Goal: Information Seeking & Learning: Learn about a topic

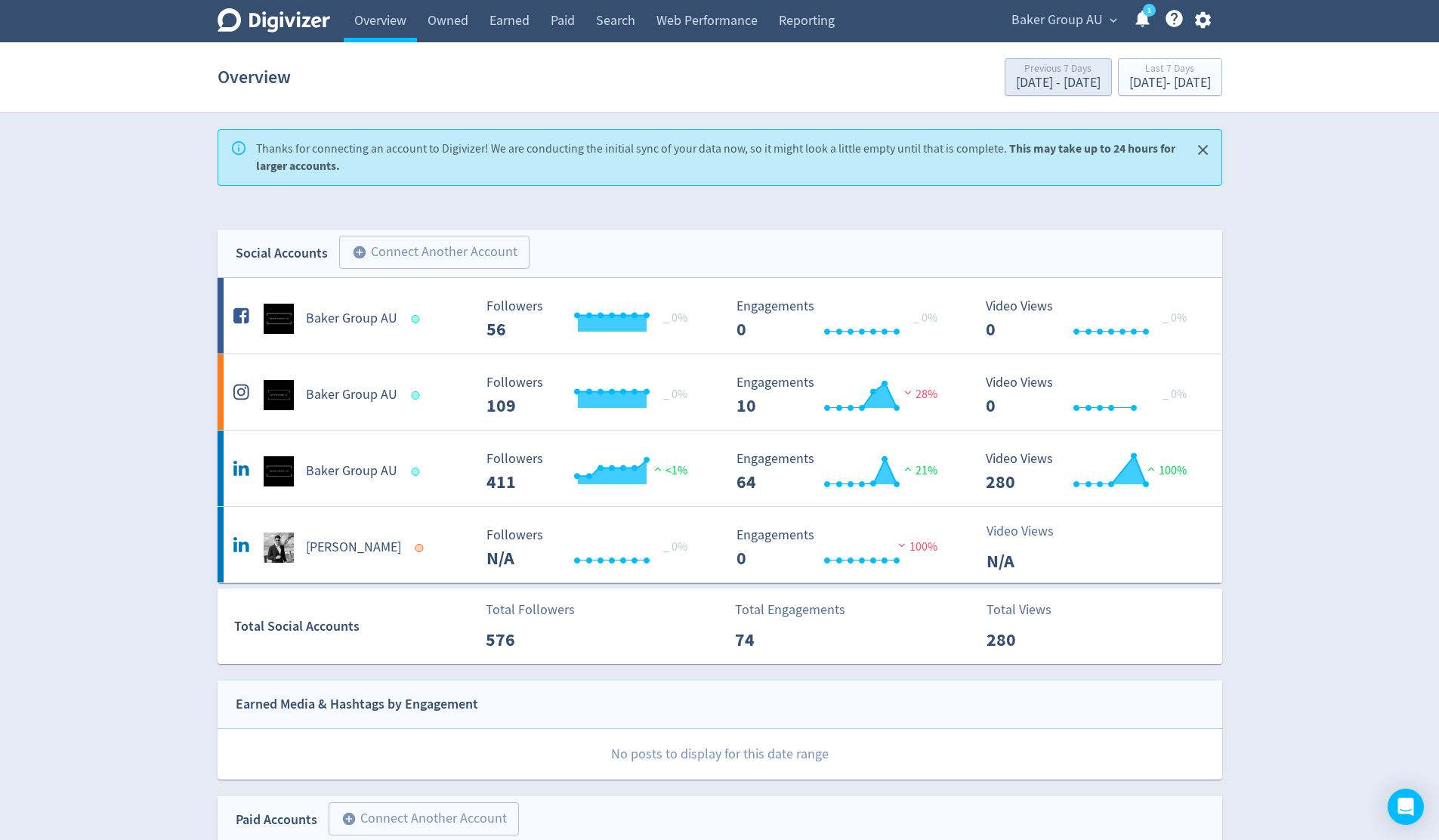
scroll to position [785, 0]
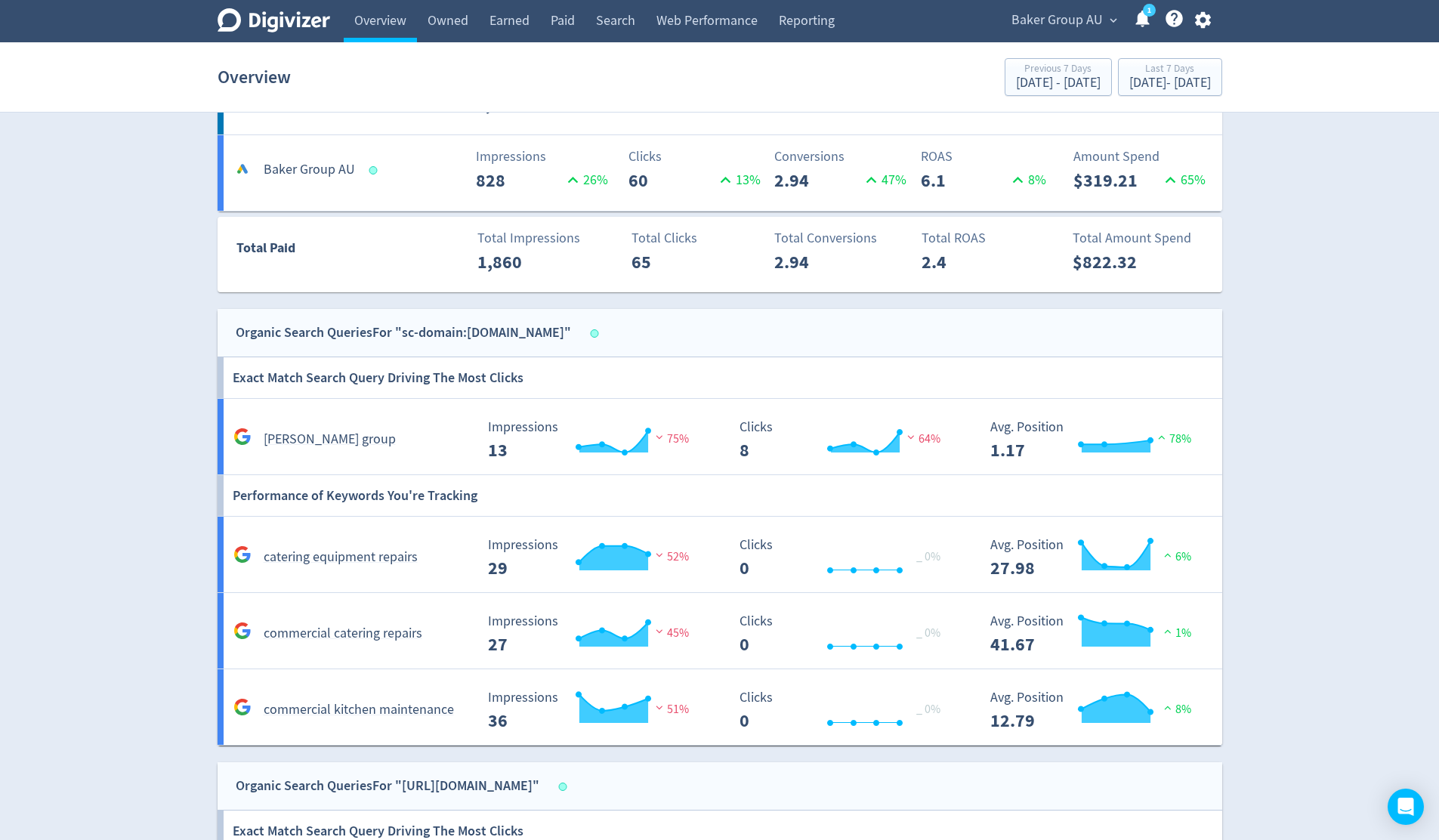
click at [1110, 20] on span "expand_more" at bounding box center [1113, 20] width 13 height 13
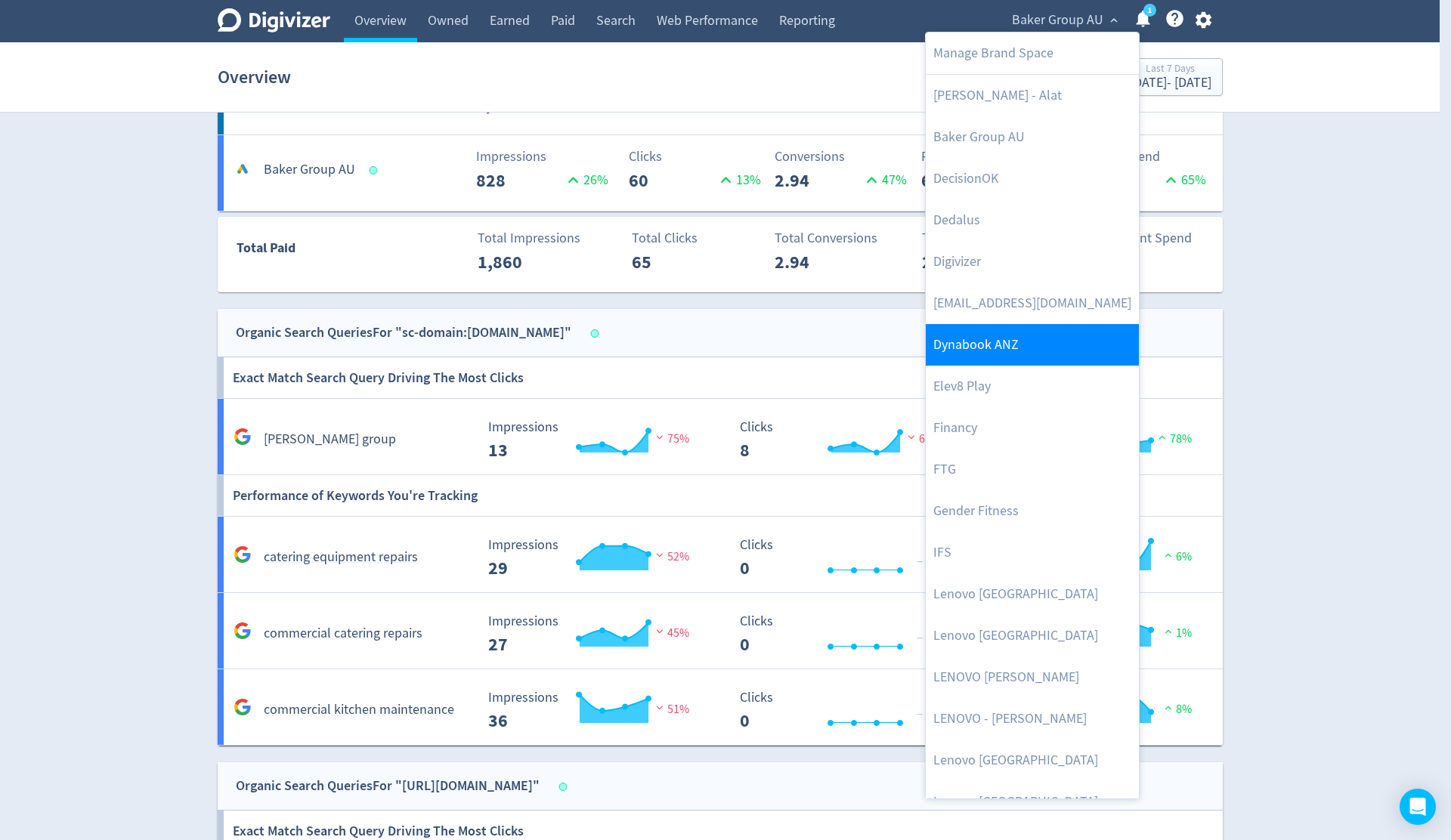
click at [1010, 345] on link "Dynabook ANZ" at bounding box center [1031, 345] width 213 height 42
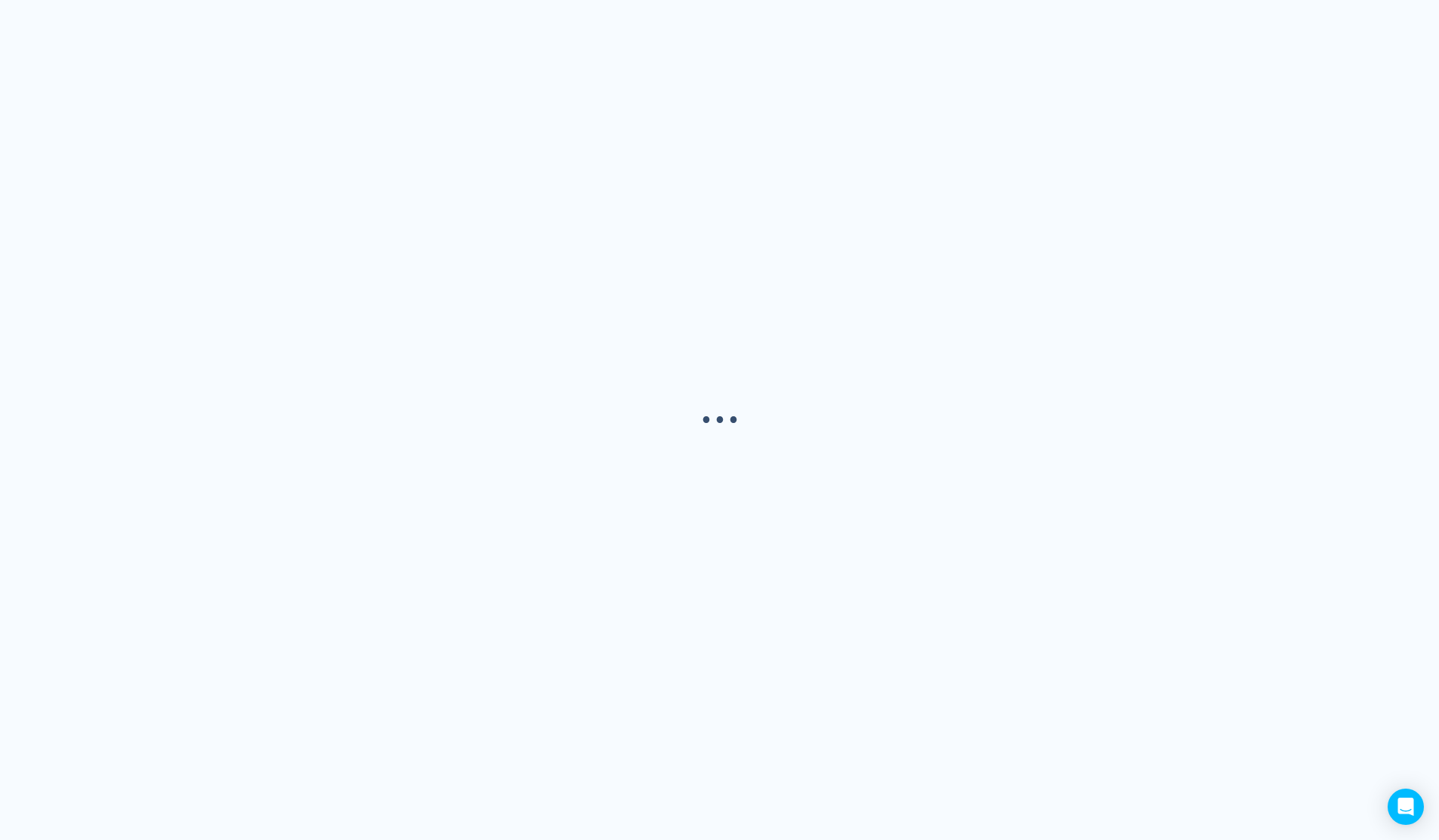
scroll to position [0, 0]
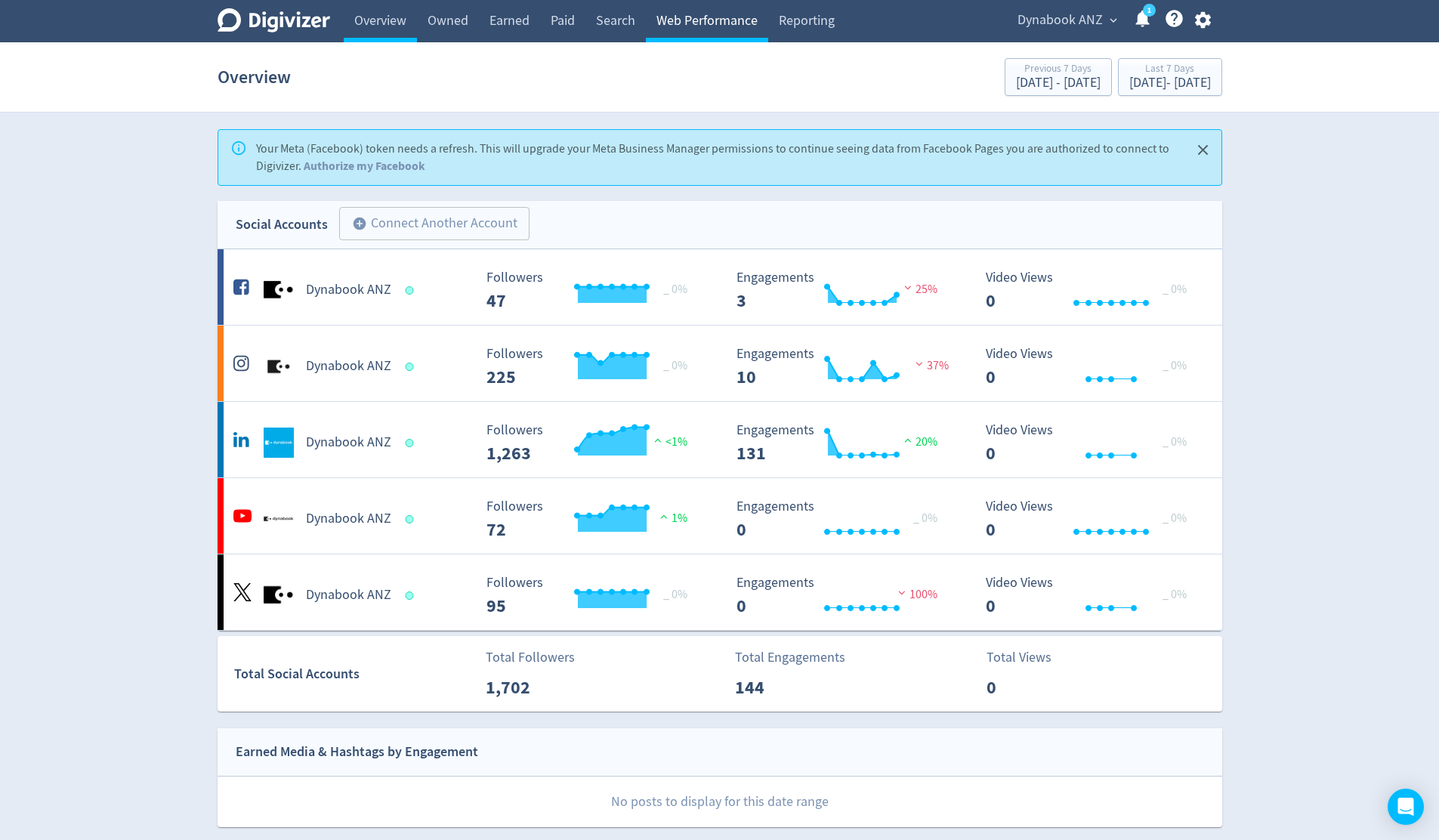
click at [718, 27] on link "Web Performance" at bounding box center [706, 21] width 122 height 43
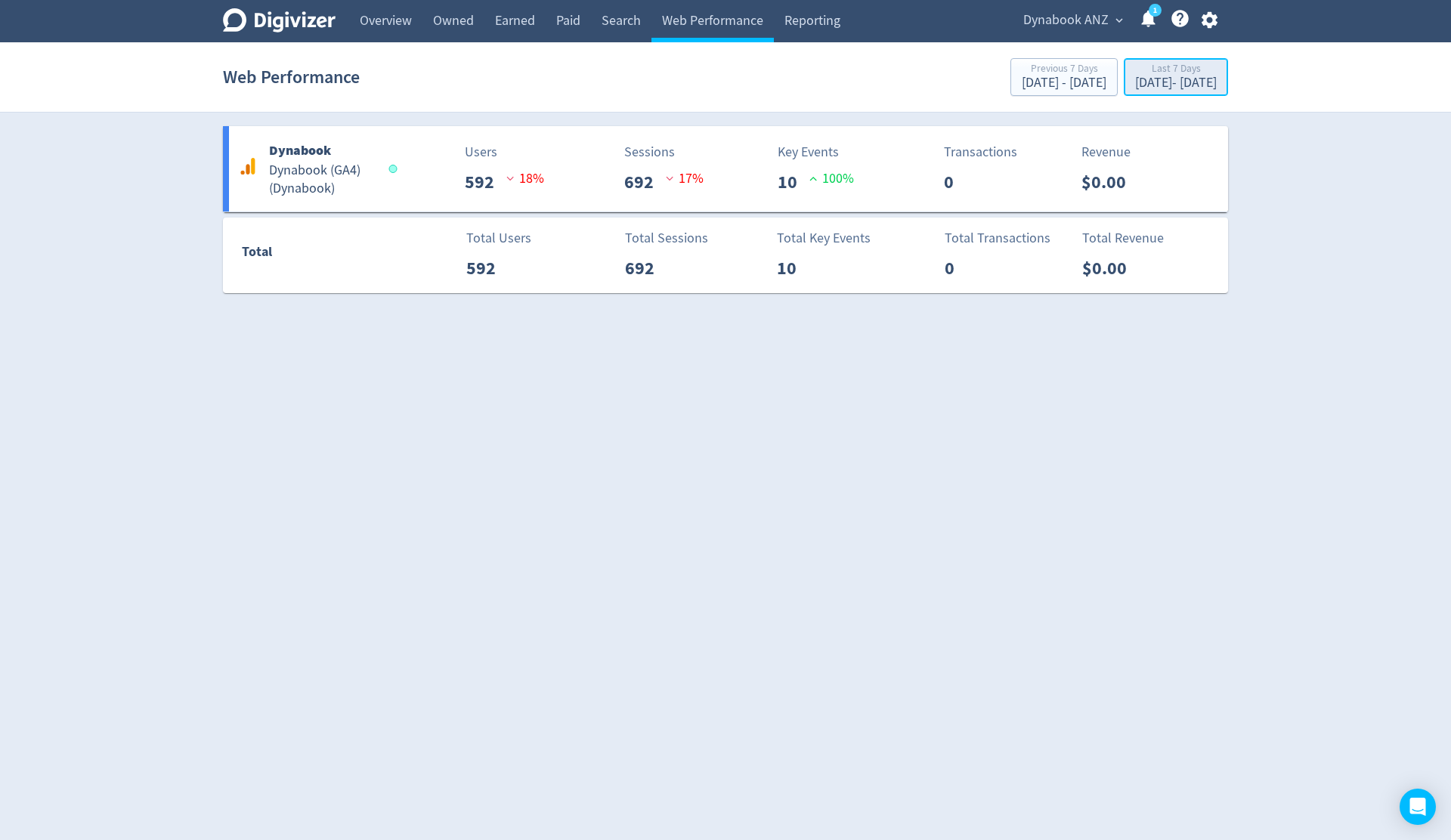
click at [1135, 78] on div "[DATE] - [DATE]" at bounding box center [1176, 83] width 81 height 13
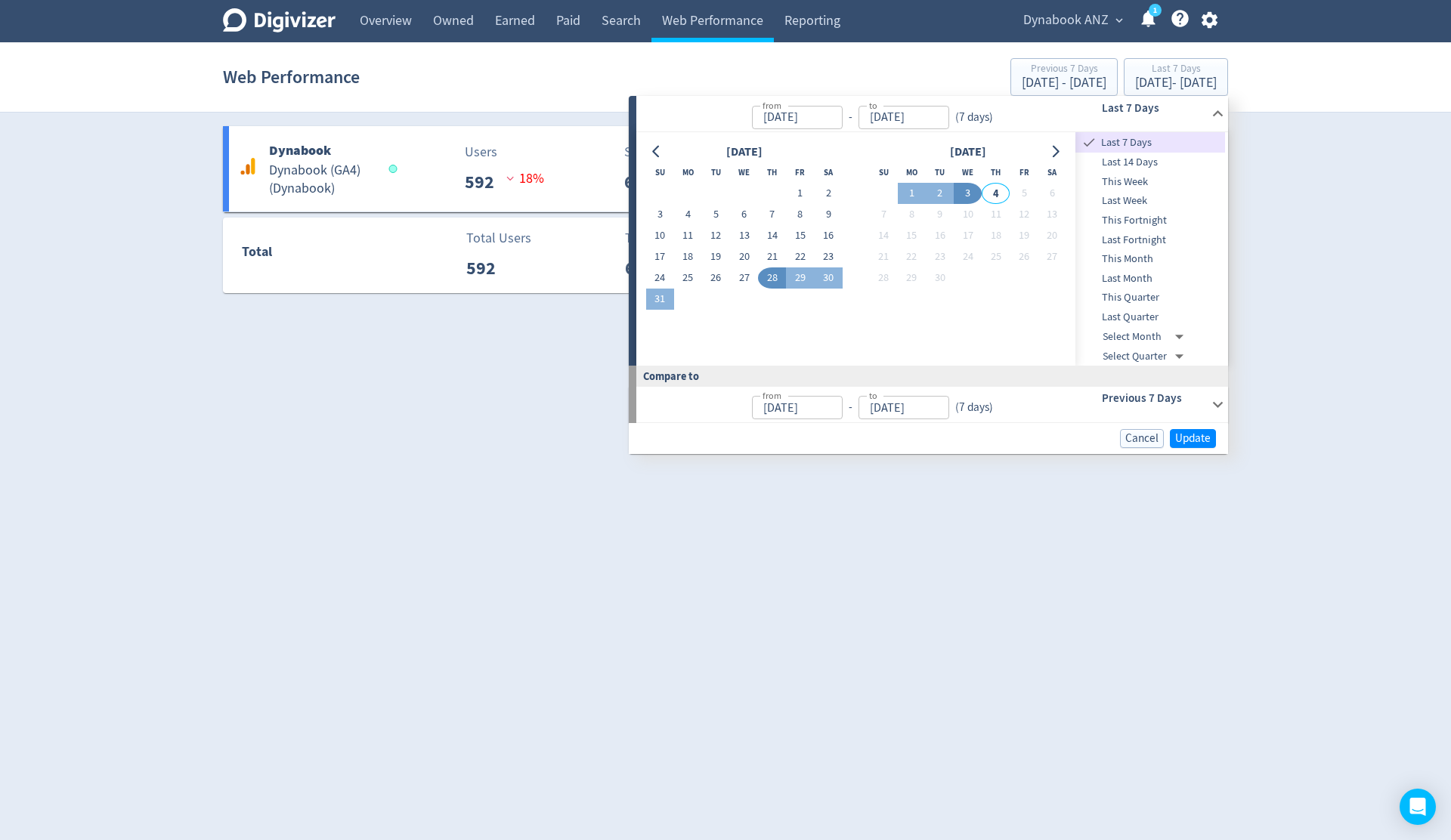
click at [1145, 161] on span "Last 14 Days" at bounding box center [1149, 163] width 149 height 17
type input "[DATE]"
click at [1189, 441] on span "Update" at bounding box center [1193, 438] width 36 height 11
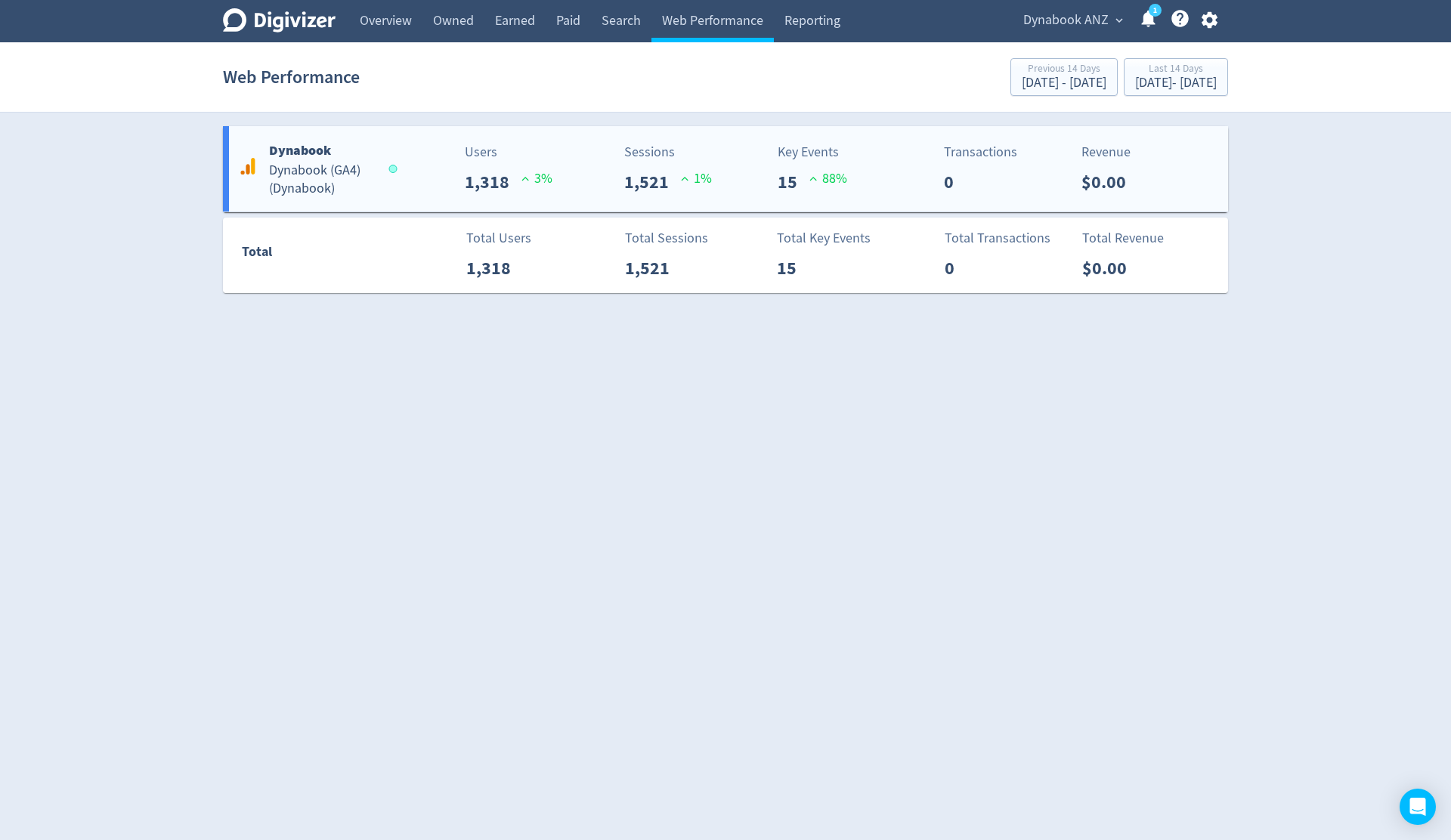
click at [418, 182] on div "Users 1,318 3 %" at bounding box center [478, 168] width 166 height 54
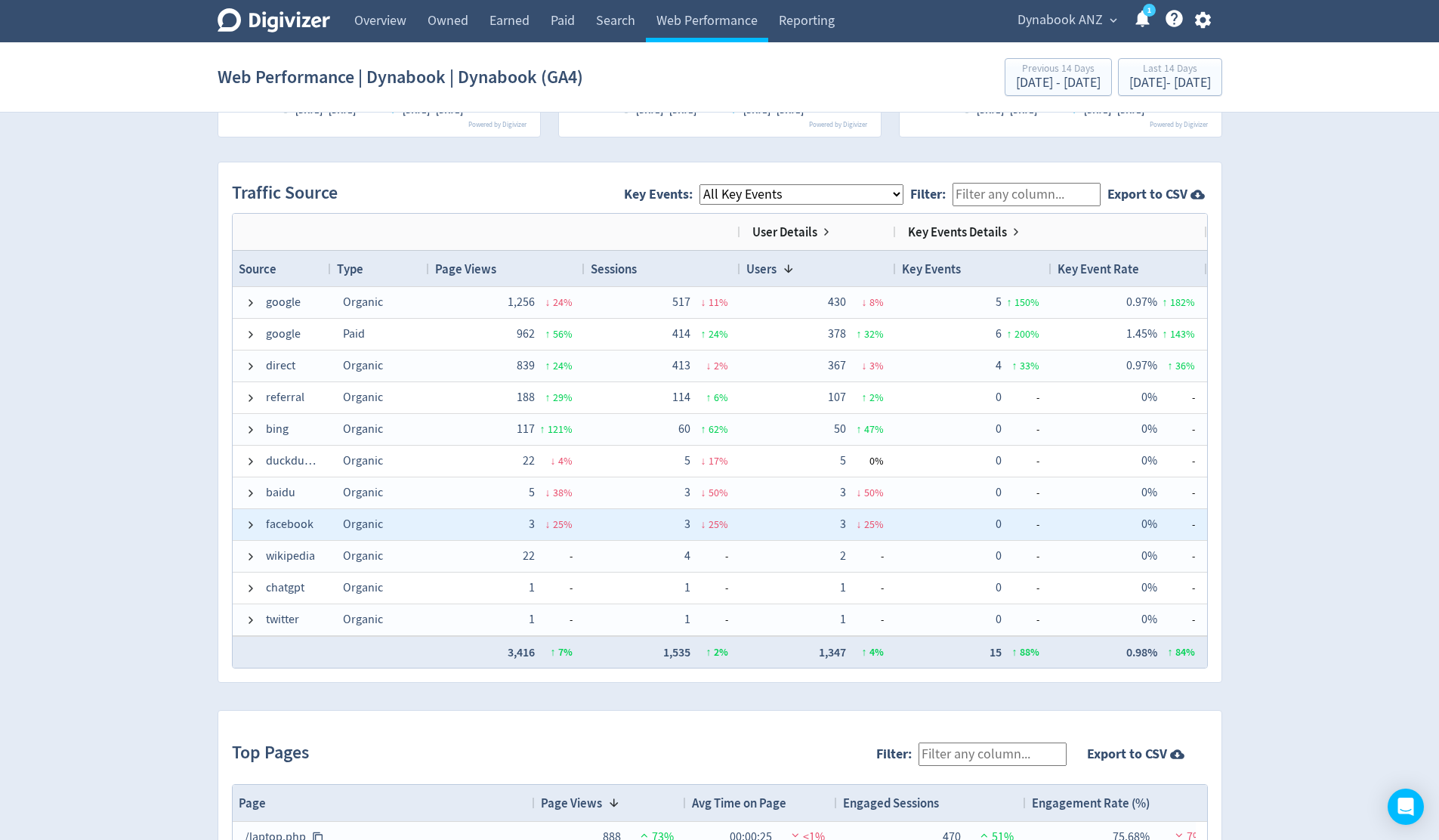
scroll to position [879, 0]
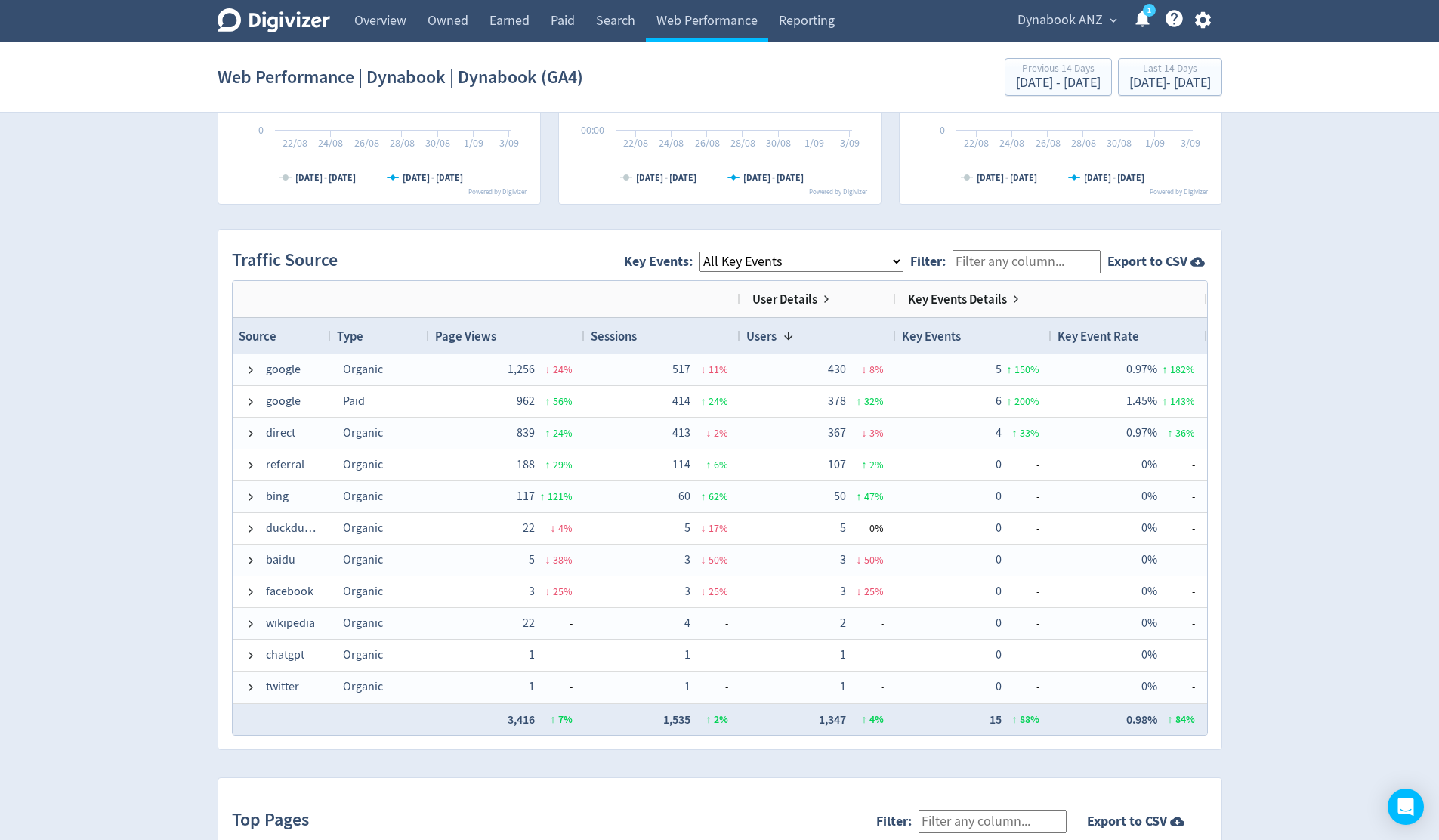
click at [1027, 260] on input "Filter:" at bounding box center [1026, 262] width 148 height 24
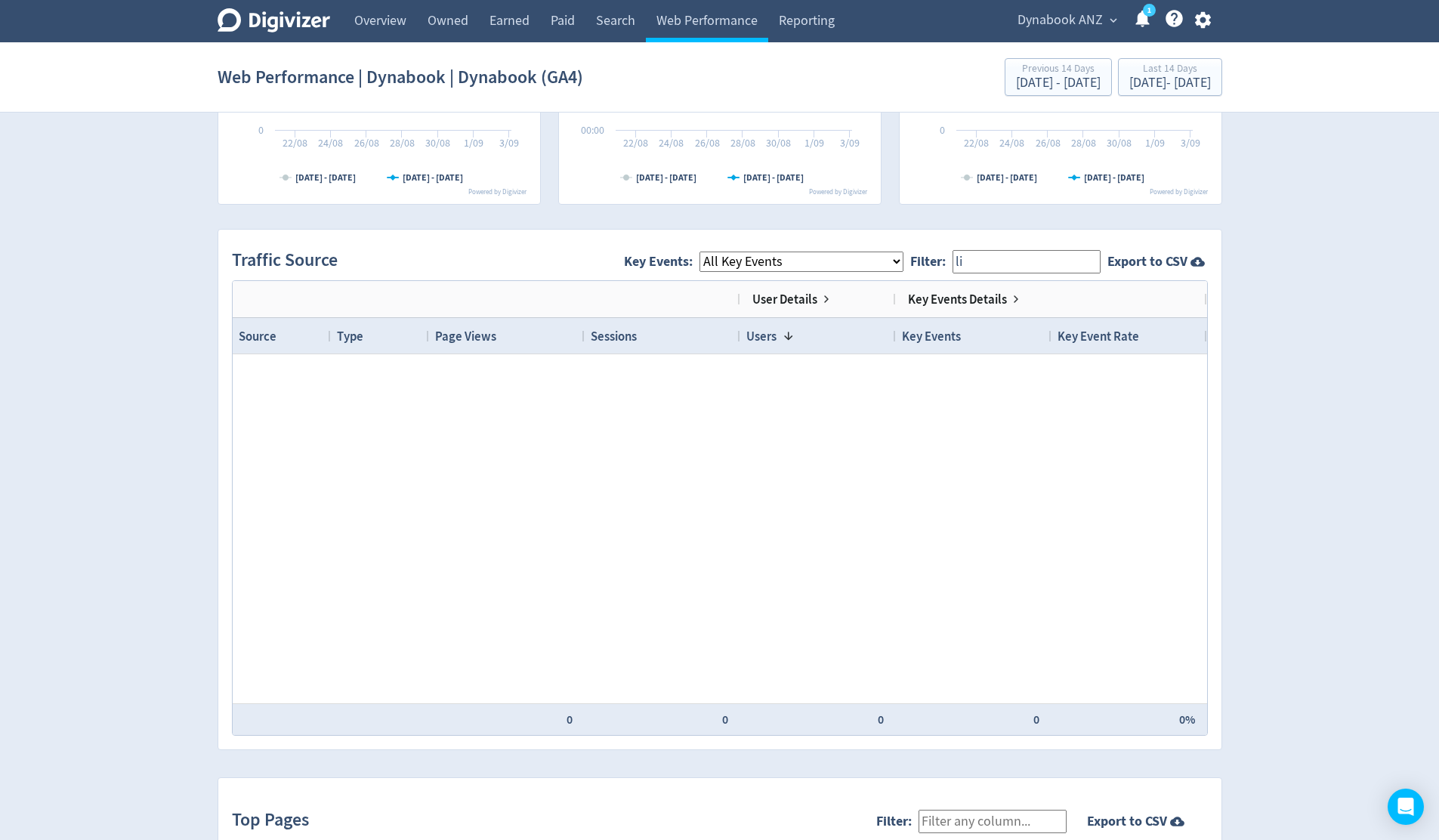
type input "l"
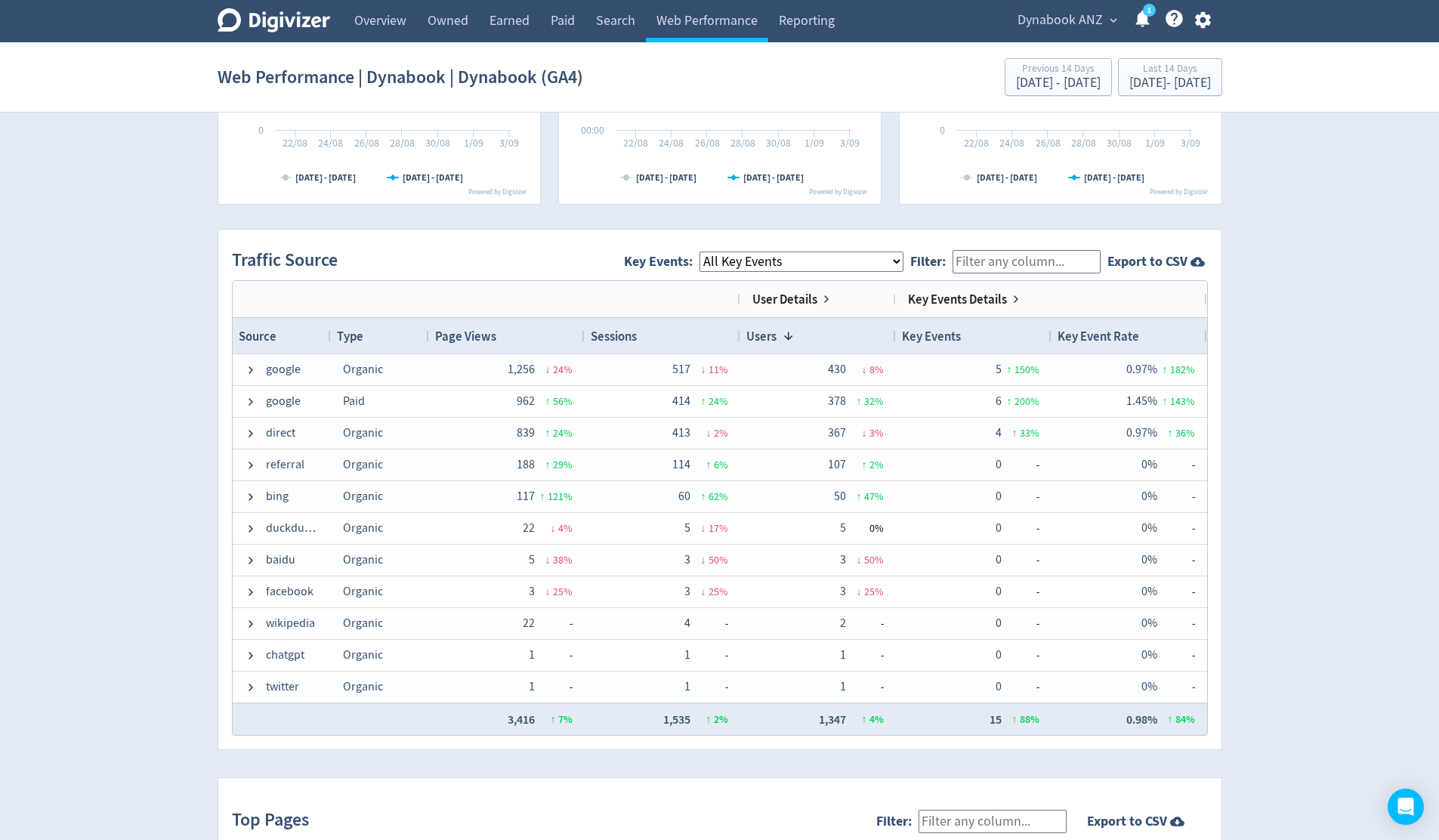
click at [1368, 431] on div "Digivizer Logo [PERSON_NAME] Logo Overview Owned Earned Paid Search Web Perform…" at bounding box center [719, 221] width 1439 height 2201
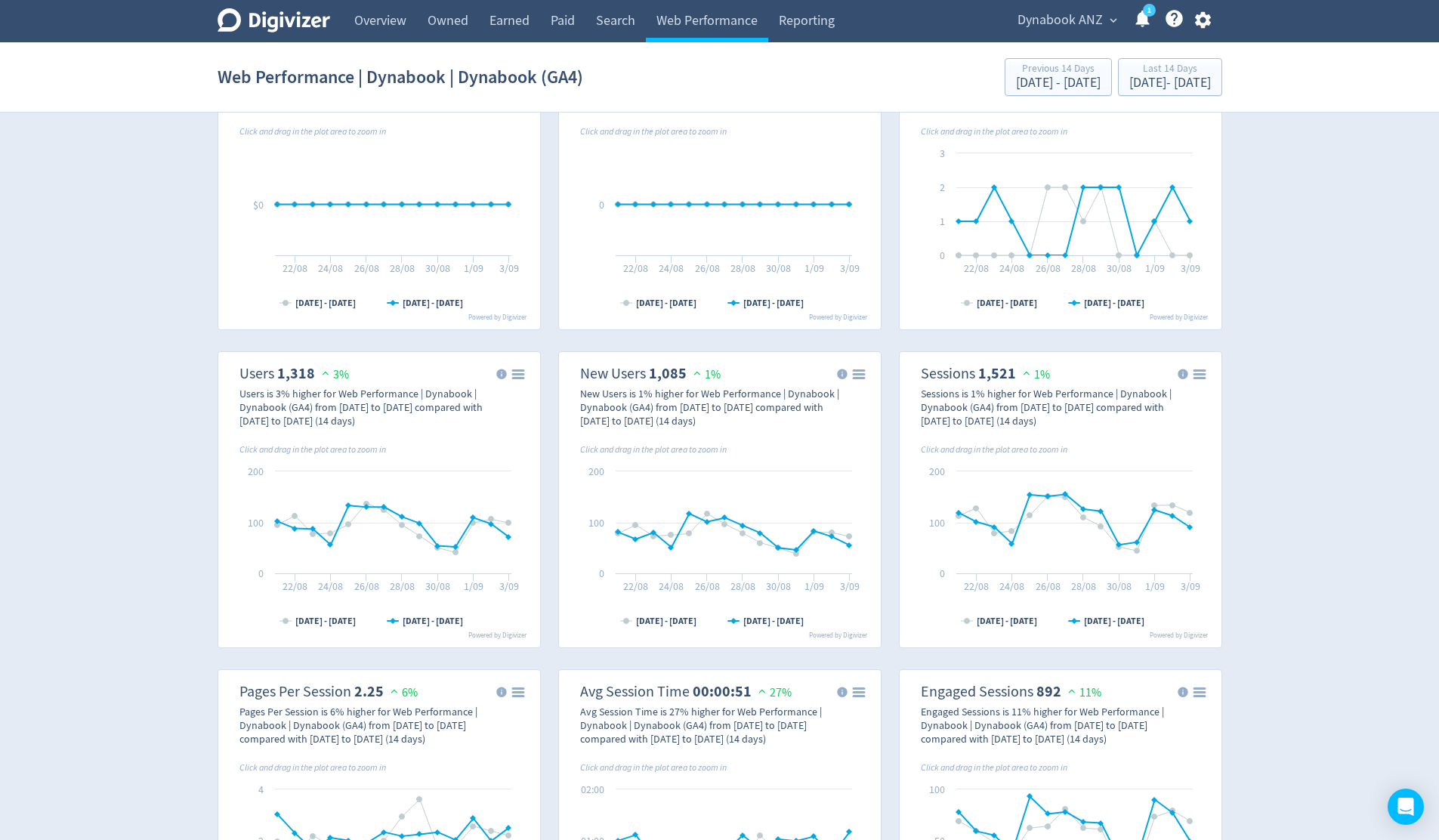
scroll to position [0, 0]
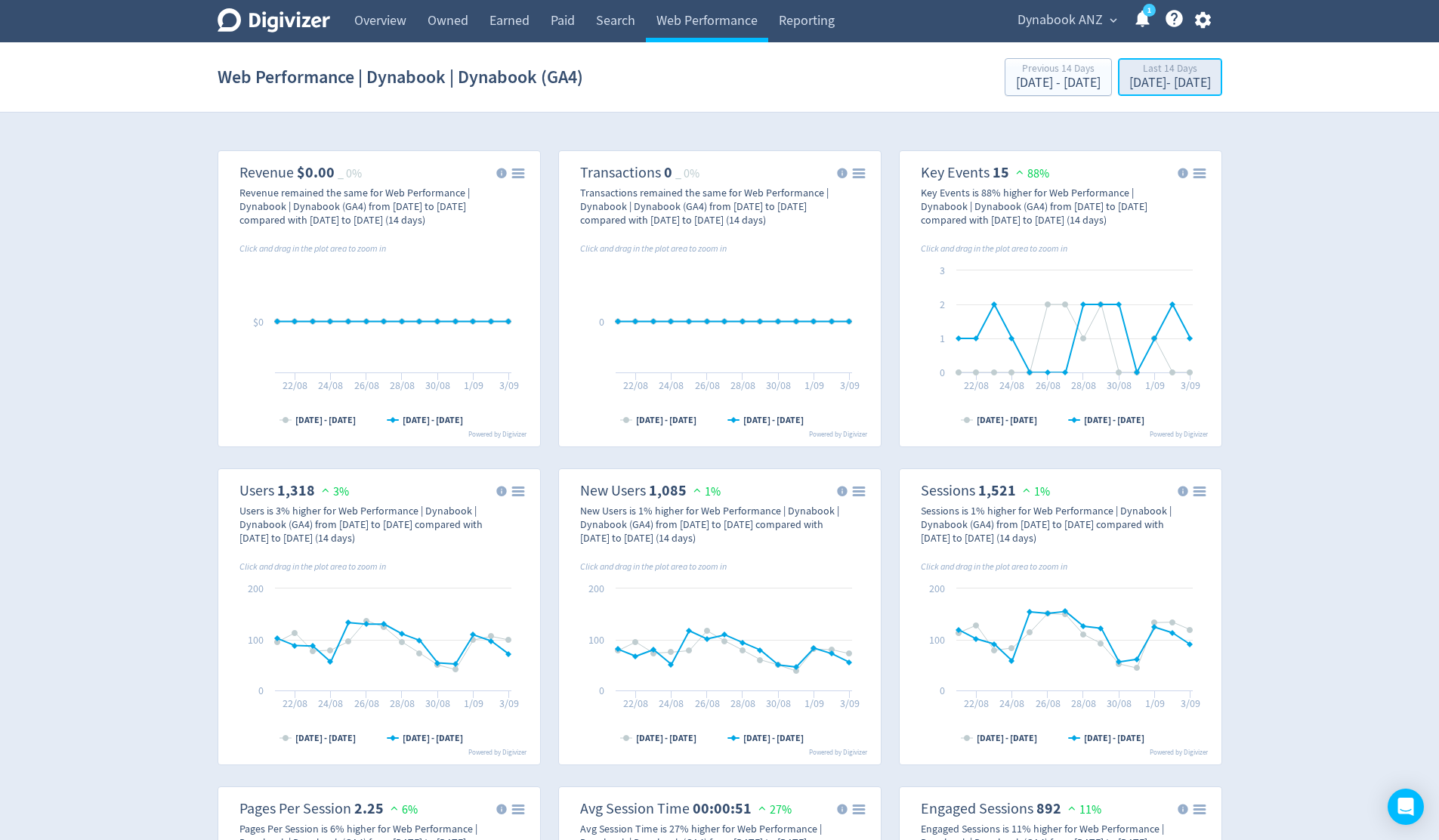
click at [1156, 74] on div "Last 14 Days" at bounding box center [1170, 70] width 81 height 13
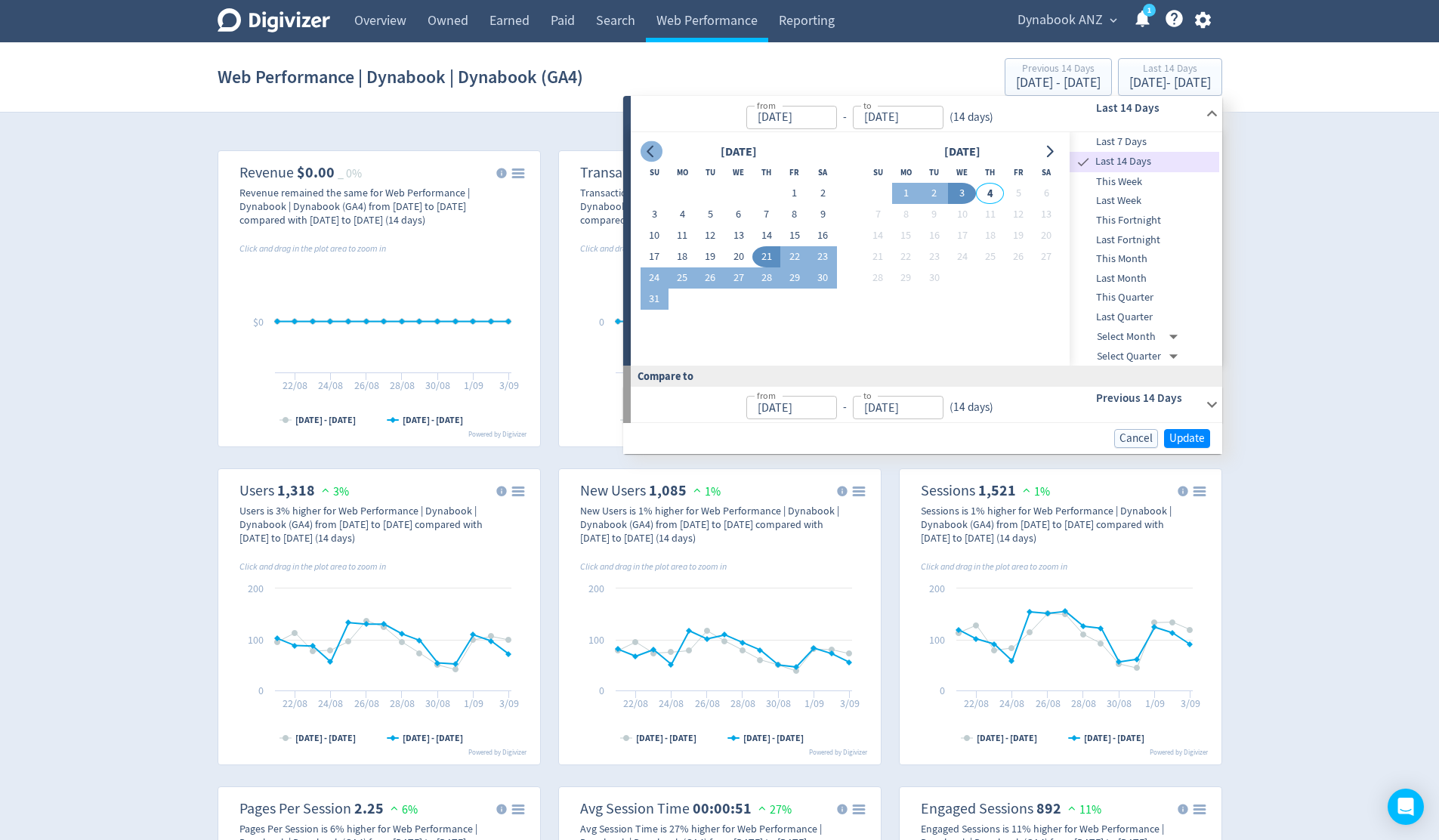
click at [648, 147] on icon "Go to previous month" at bounding box center [651, 151] width 12 height 12
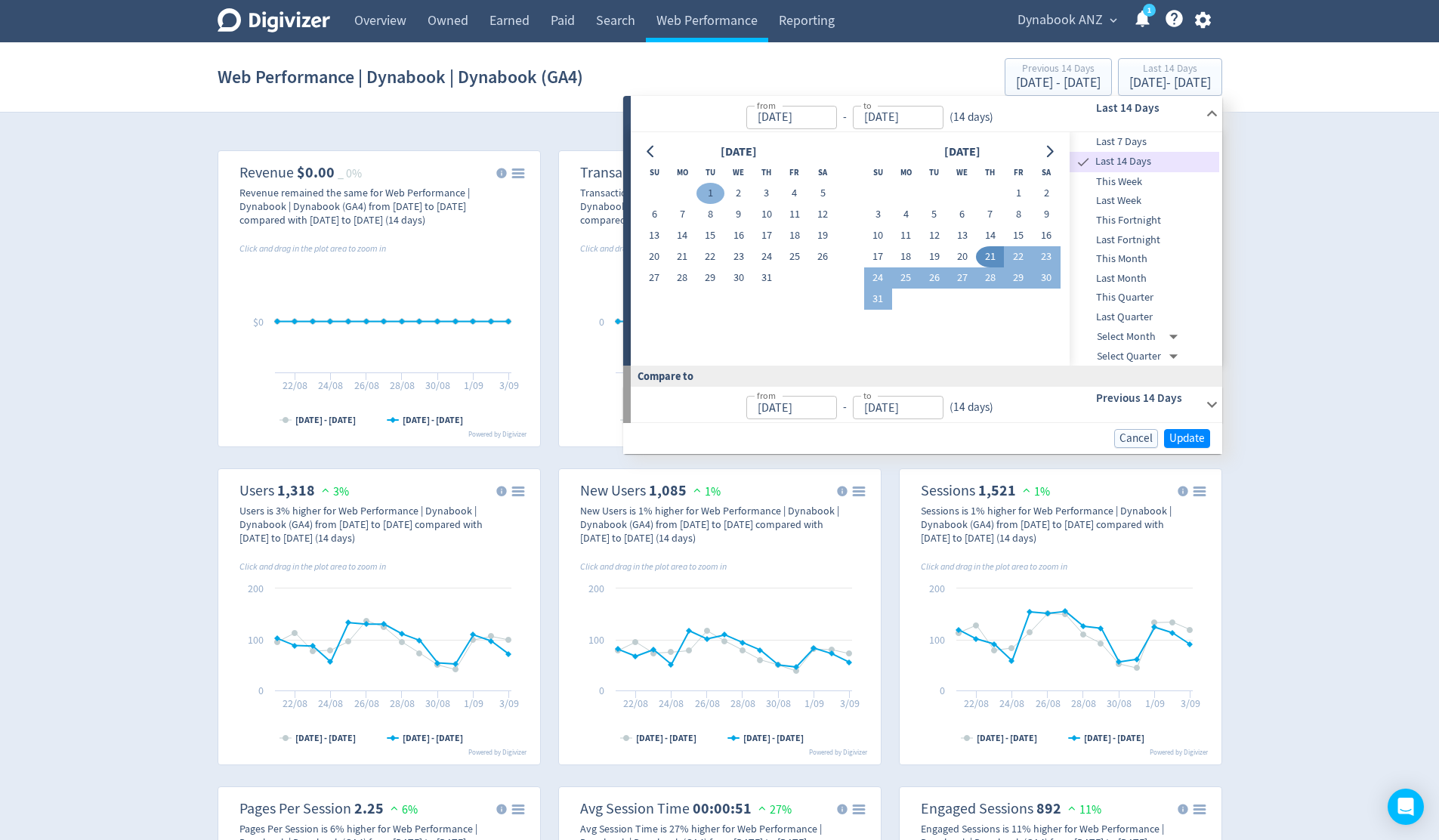
click at [713, 190] on button "1" at bounding box center [711, 193] width 28 height 21
type input "[DATE]"
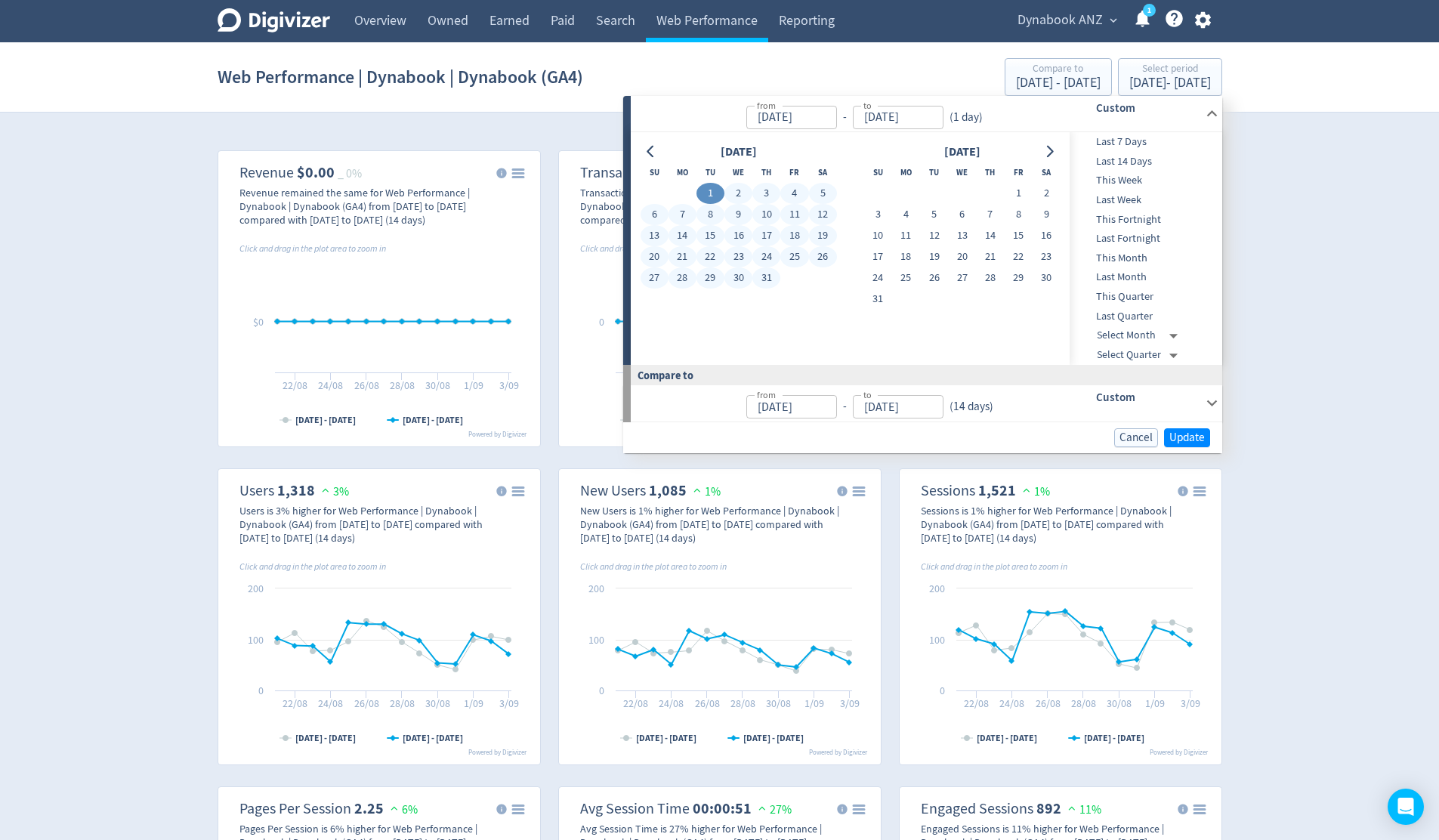
click at [763, 277] on button "31" at bounding box center [766, 278] width 28 height 21
type input "[DATE]"
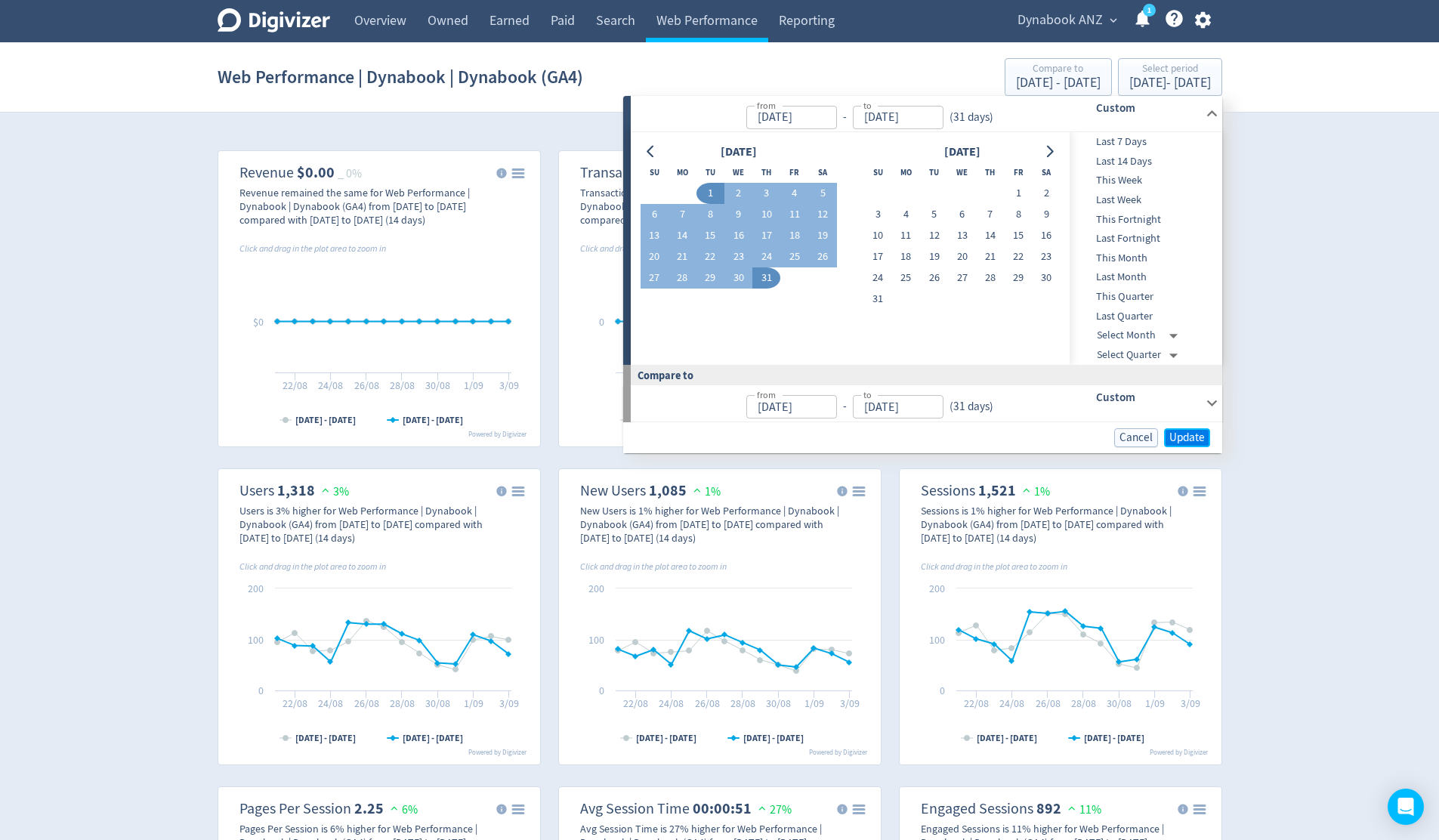
click at [1185, 437] on span "Update" at bounding box center [1187, 437] width 36 height 11
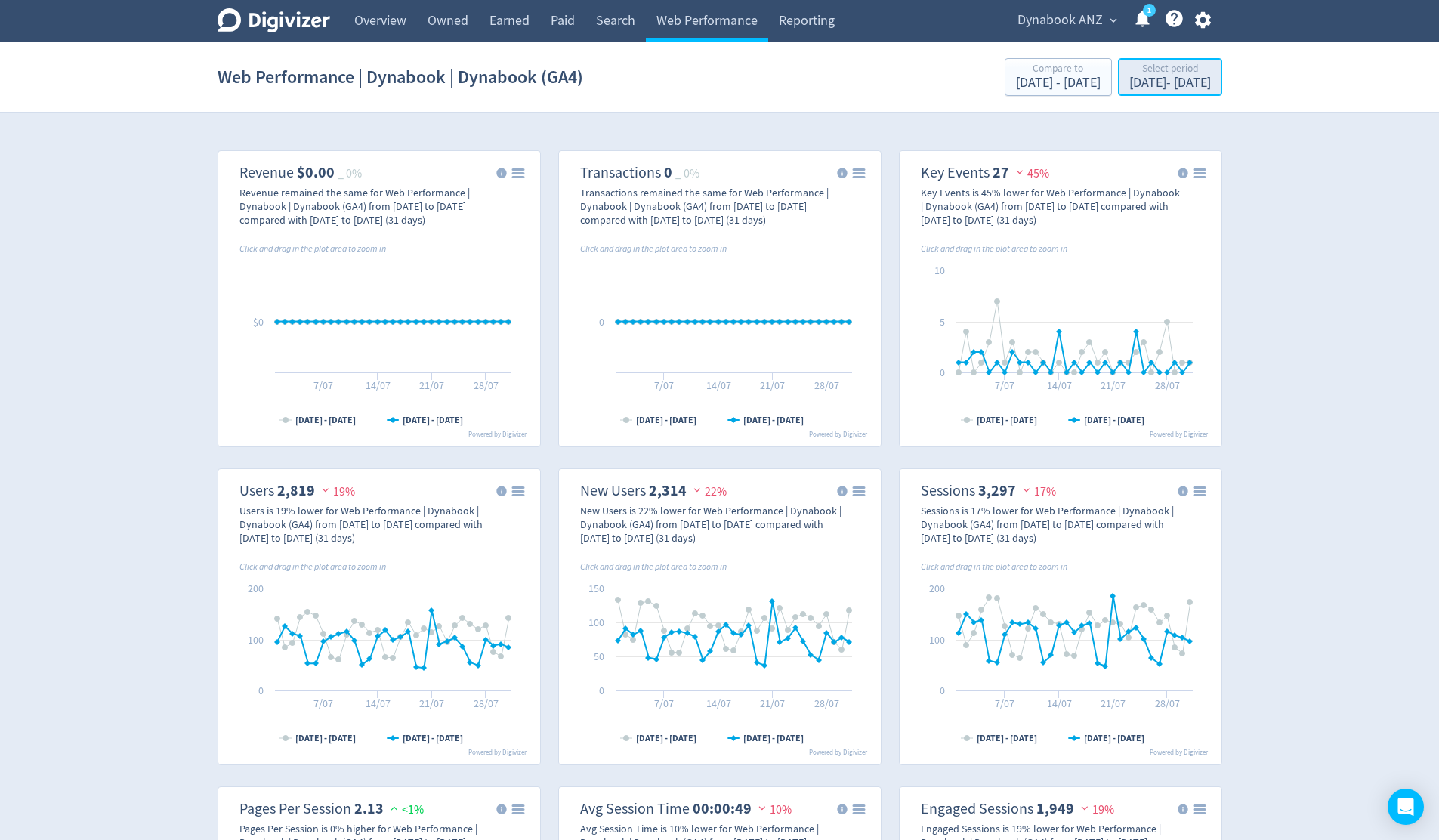
click at [1146, 74] on div "Select period" at bounding box center [1170, 70] width 81 height 13
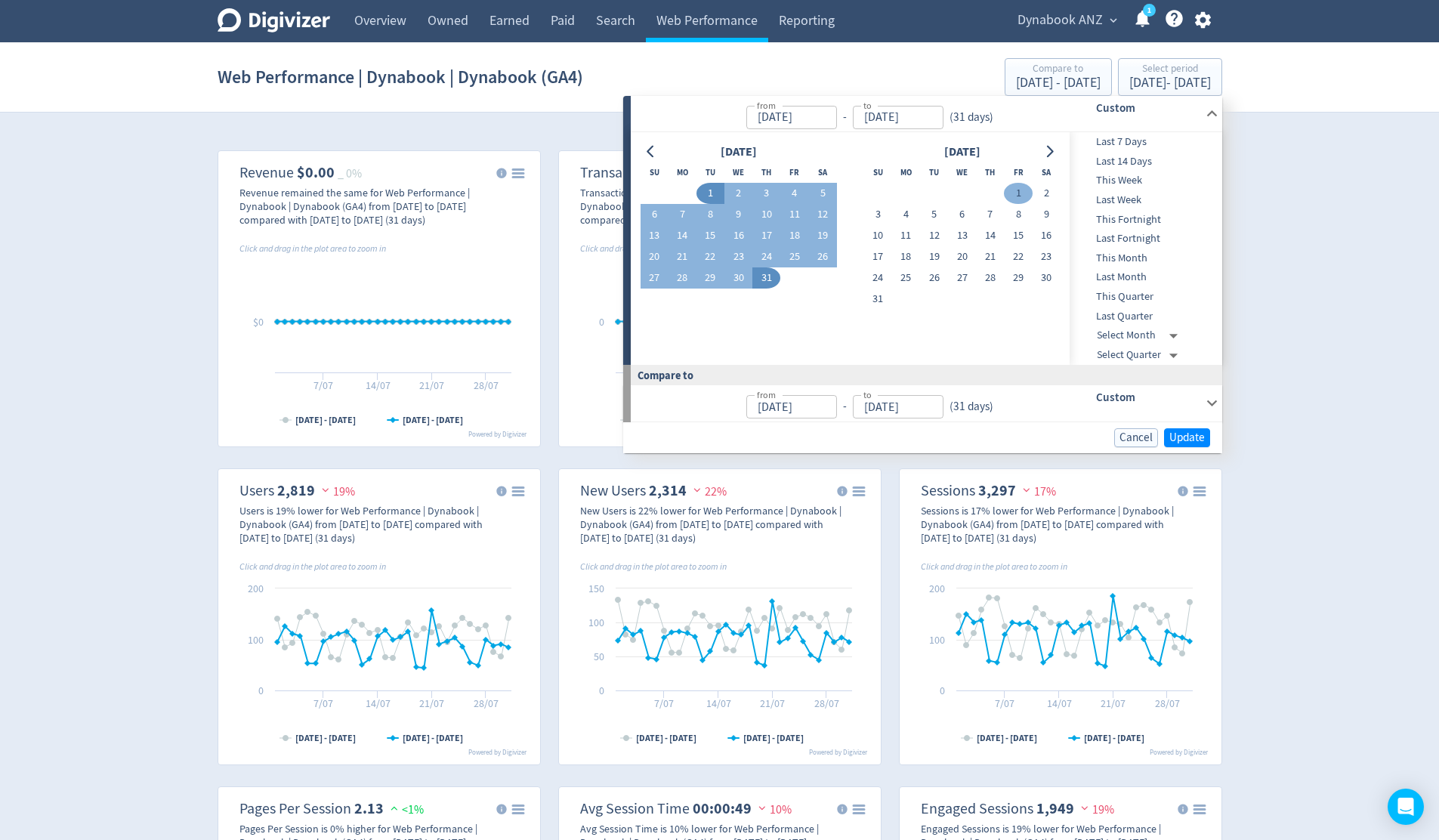
click at [1016, 194] on button "1" at bounding box center [1018, 193] width 28 height 21
type input "[DATE]"
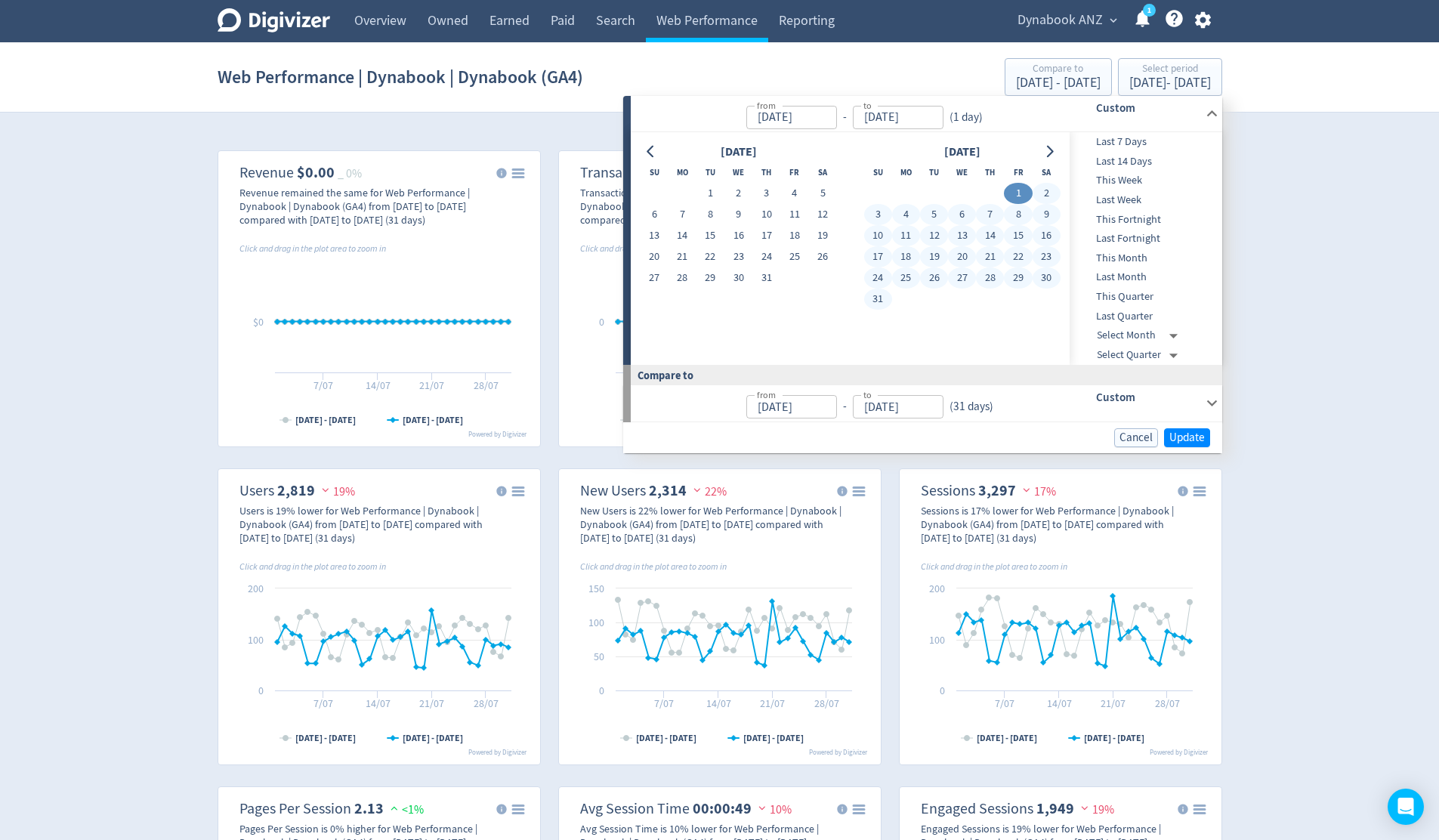
click at [879, 299] on button "31" at bounding box center [878, 299] width 28 height 21
type input "[DATE]"
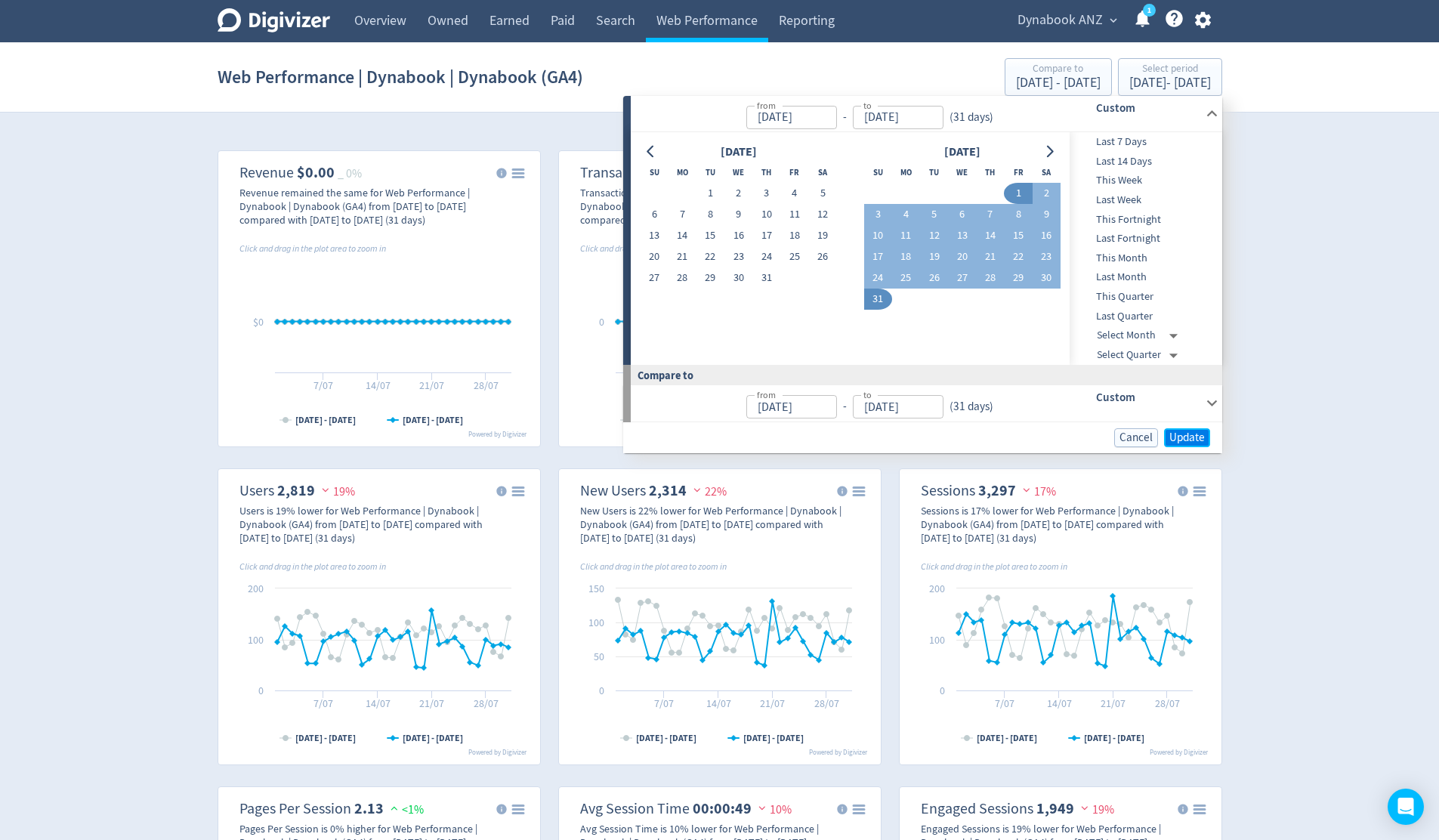
click at [1179, 435] on span "Update" at bounding box center [1187, 437] width 36 height 11
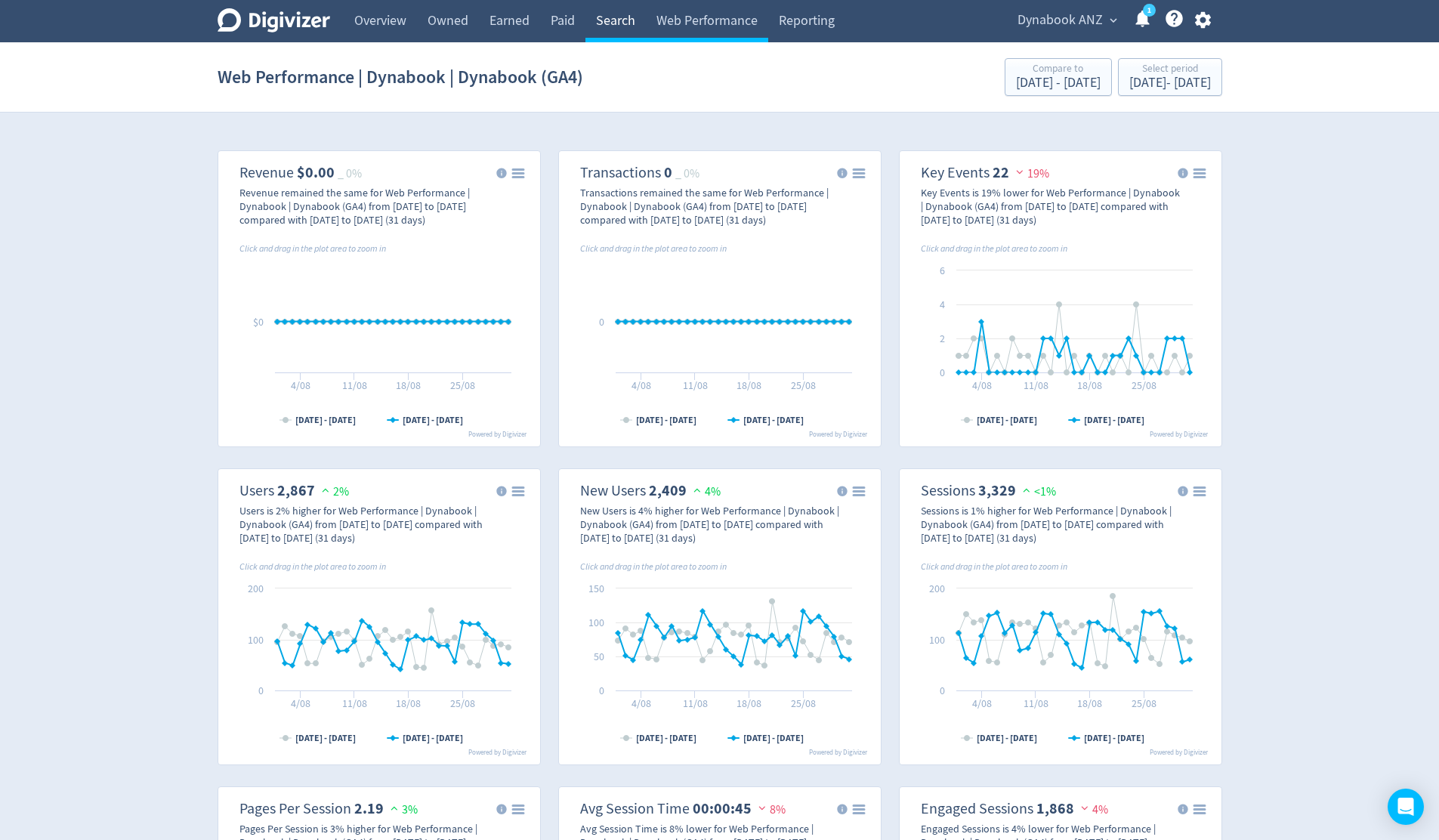
click at [608, 23] on link "Search" at bounding box center [615, 21] width 60 height 43
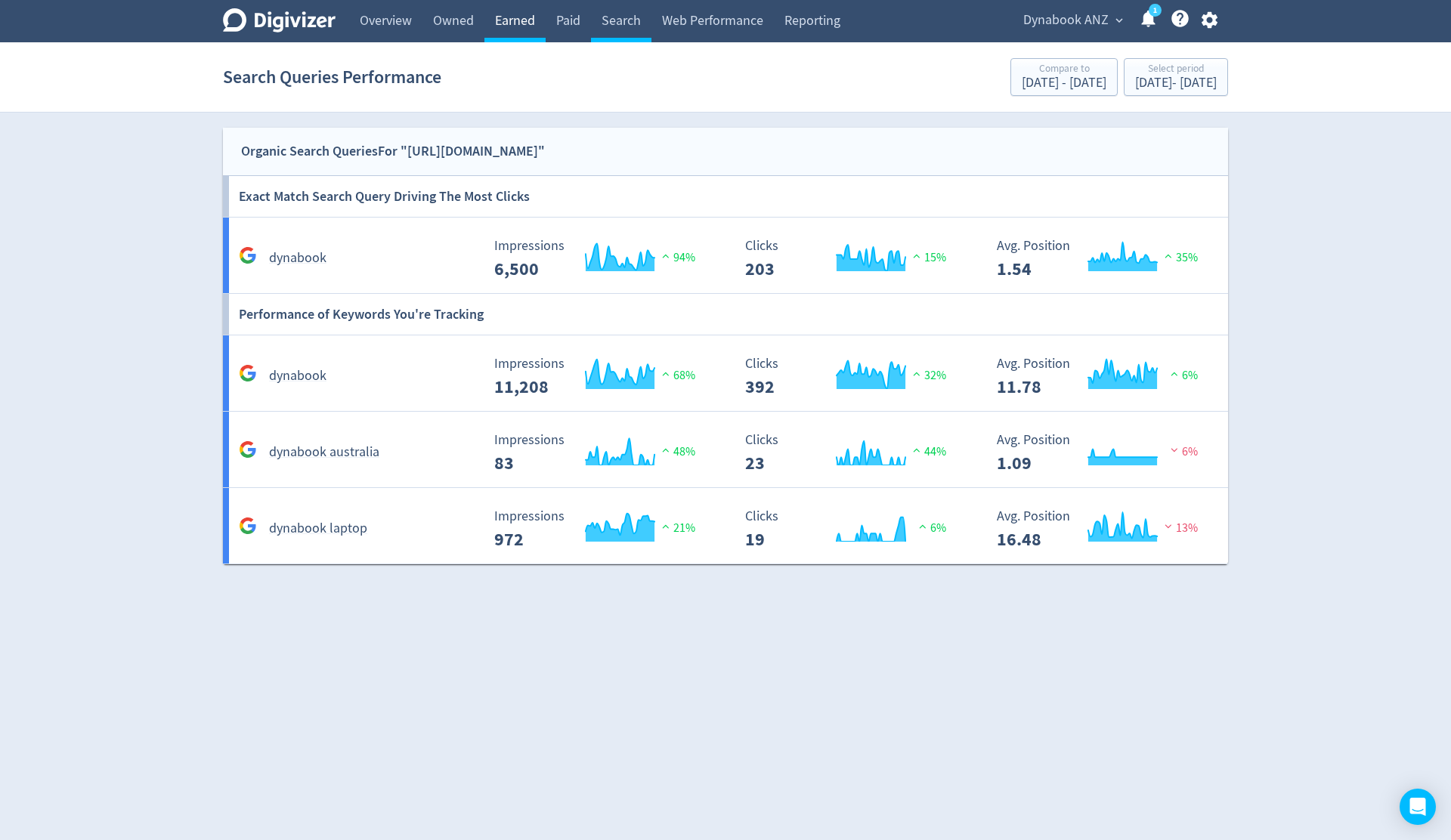
click at [522, 22] on link "Earned" at bounding box center [514, 21] width 61 height 43
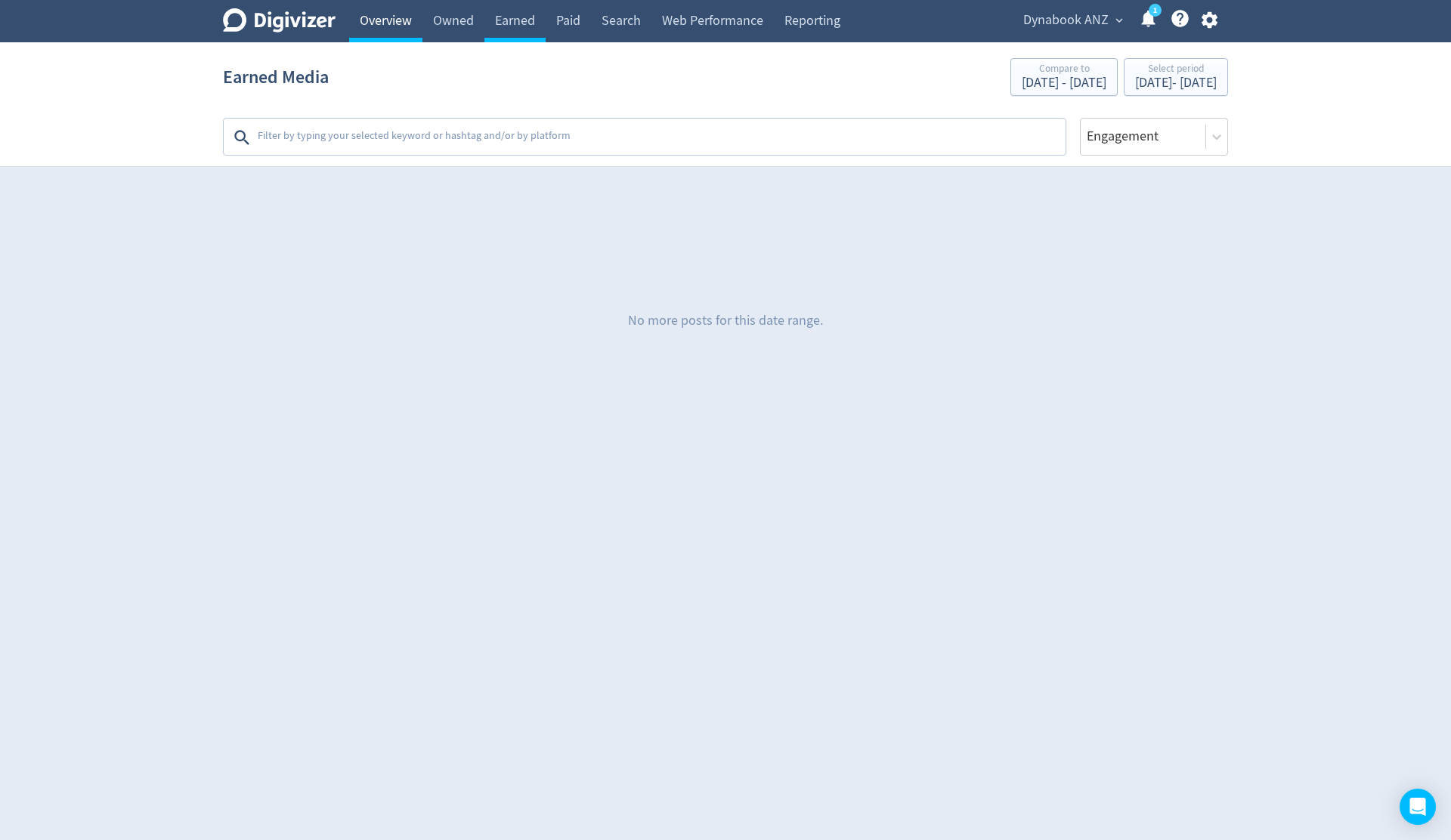
click at [388, 21] on link "Overview" at bounding box center [386, 21] width 74 height 43
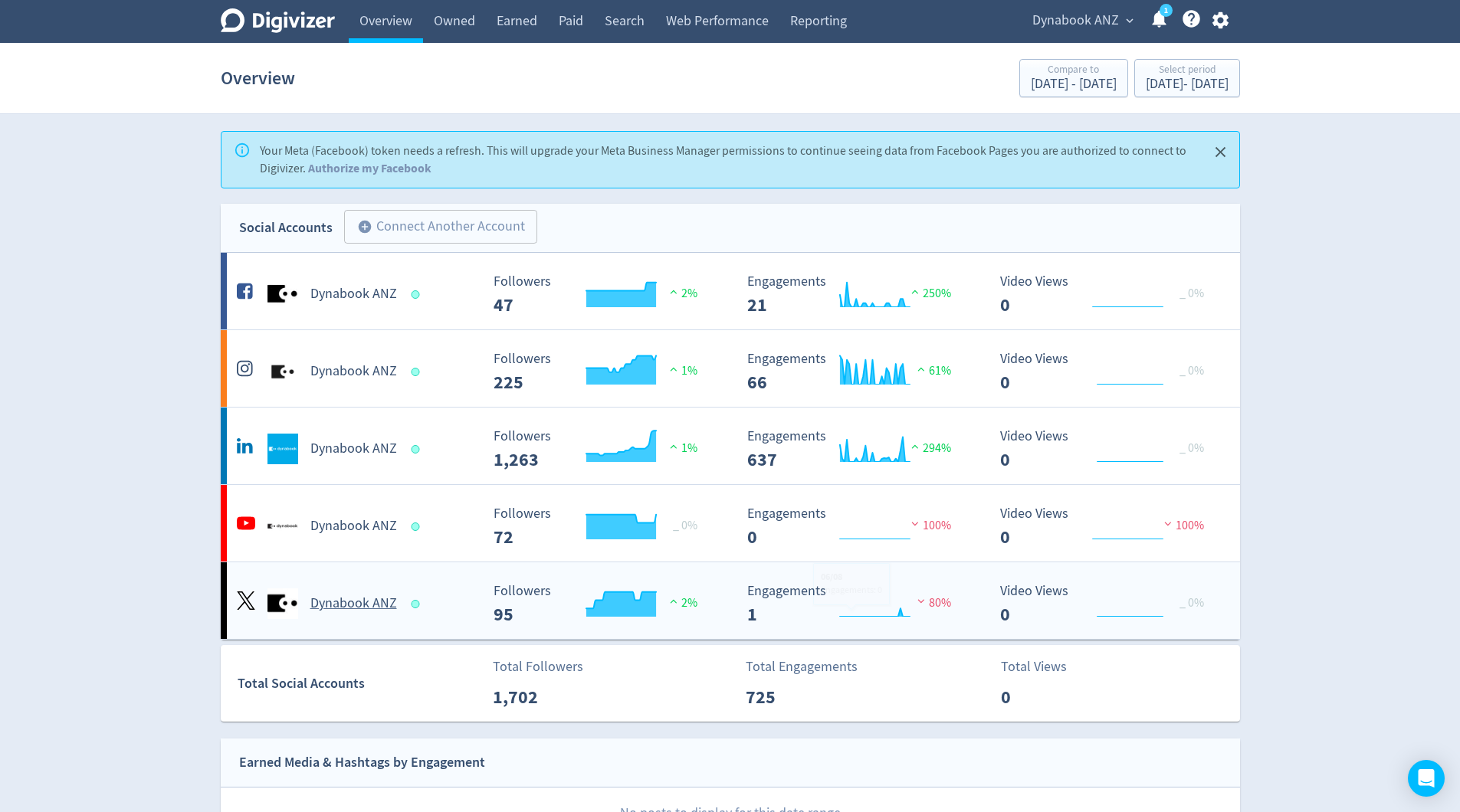
click at [373, 606] on h5 "Dynabook ANZ" at bounding box center [354, 603] width 86 height 18
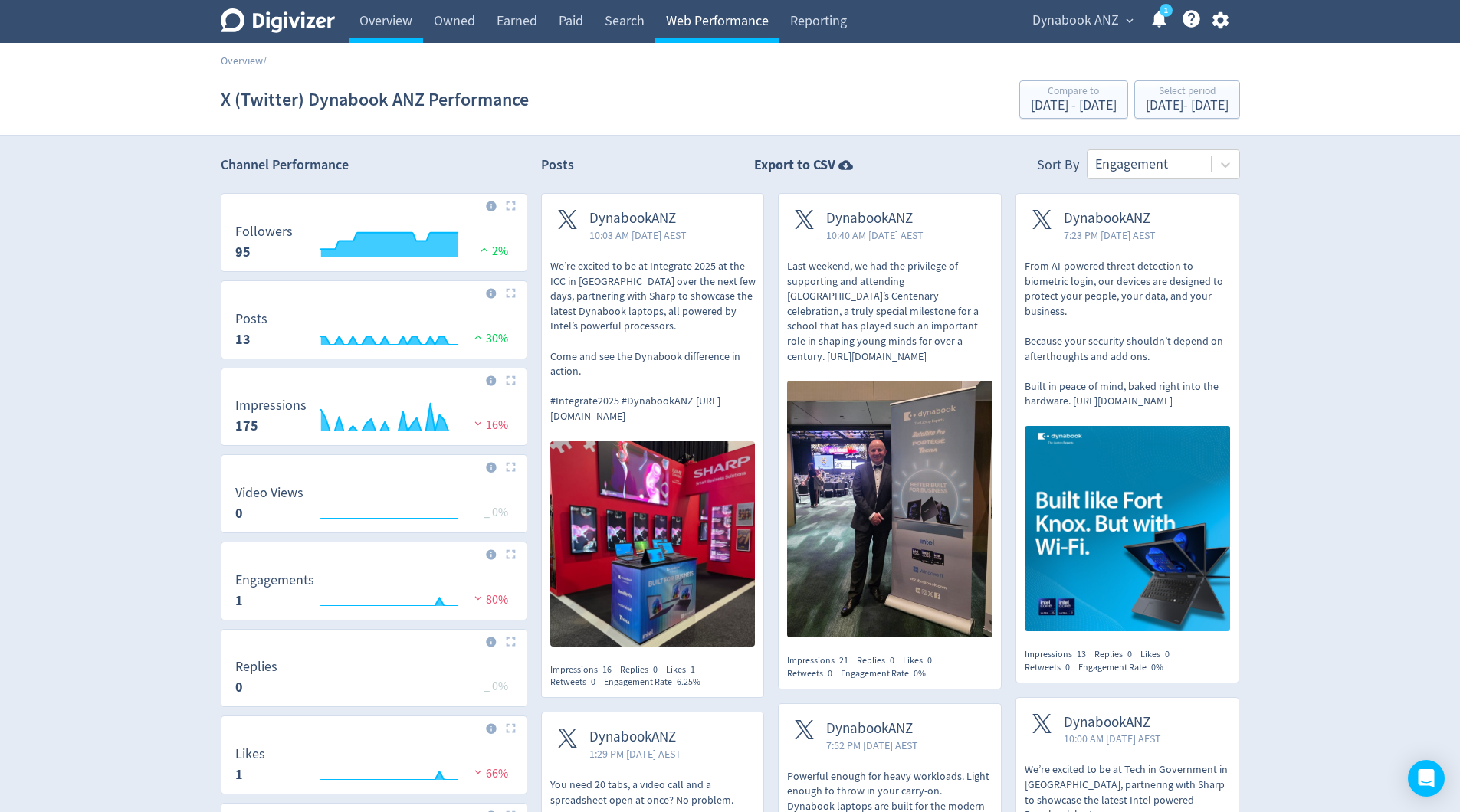
click at [737, 6] on link "Web Performance" at bounding box center [716, 21] width 124 height 43
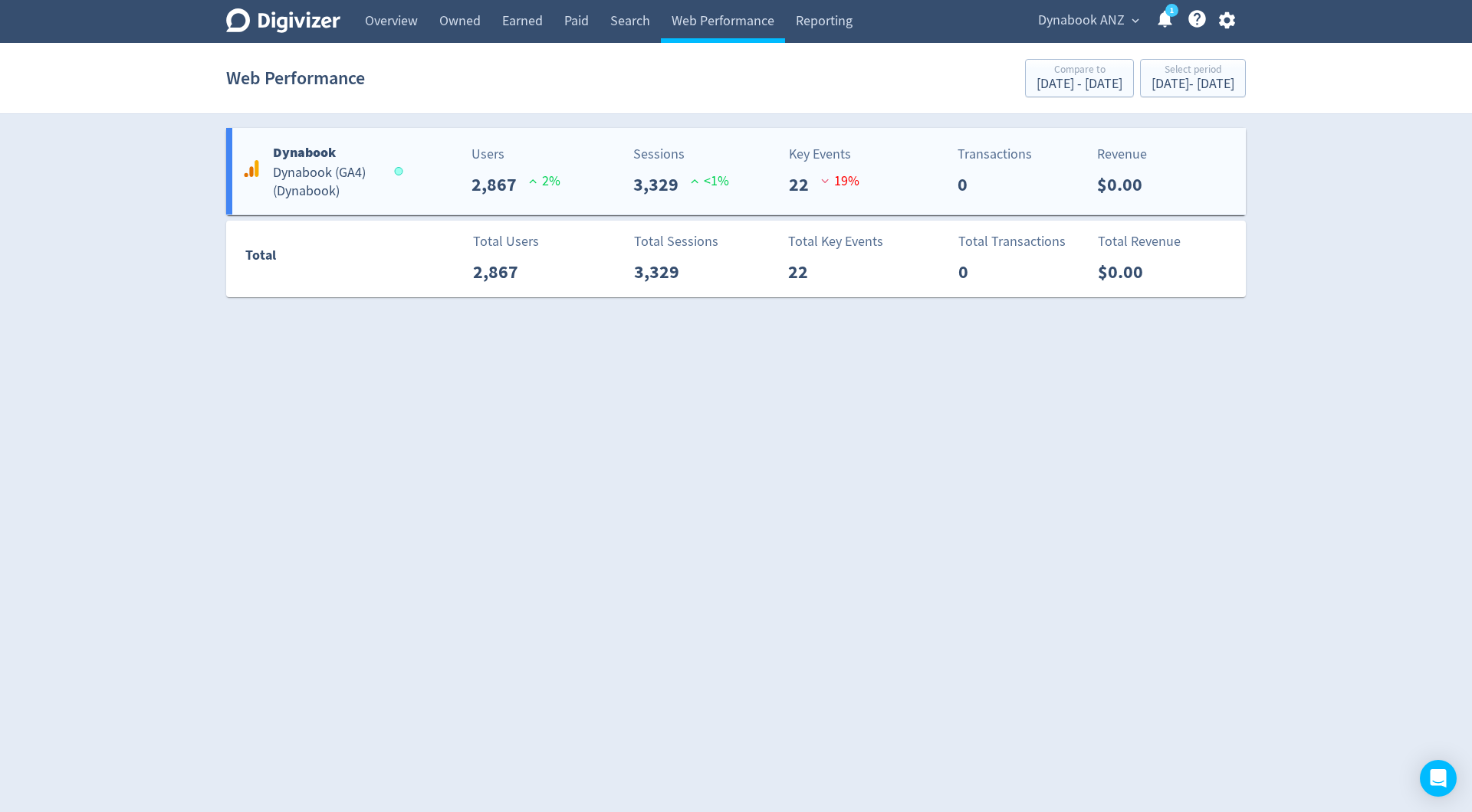
click at [372, 177] on h5 "Dynabook (GA4) ( Dynabook )" at bounding box center [327, 182] width 107 height 36
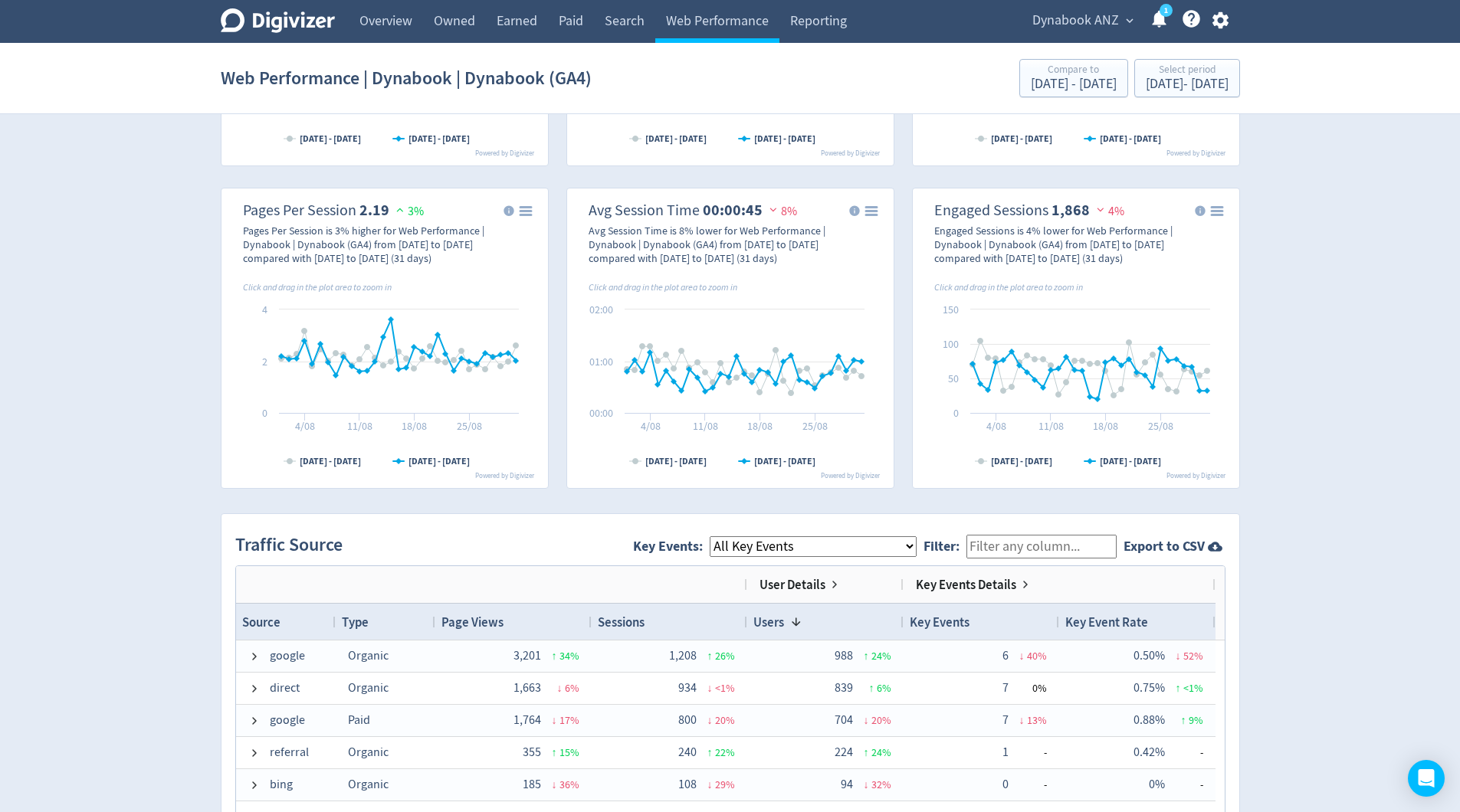
scroll to position [897, 0]
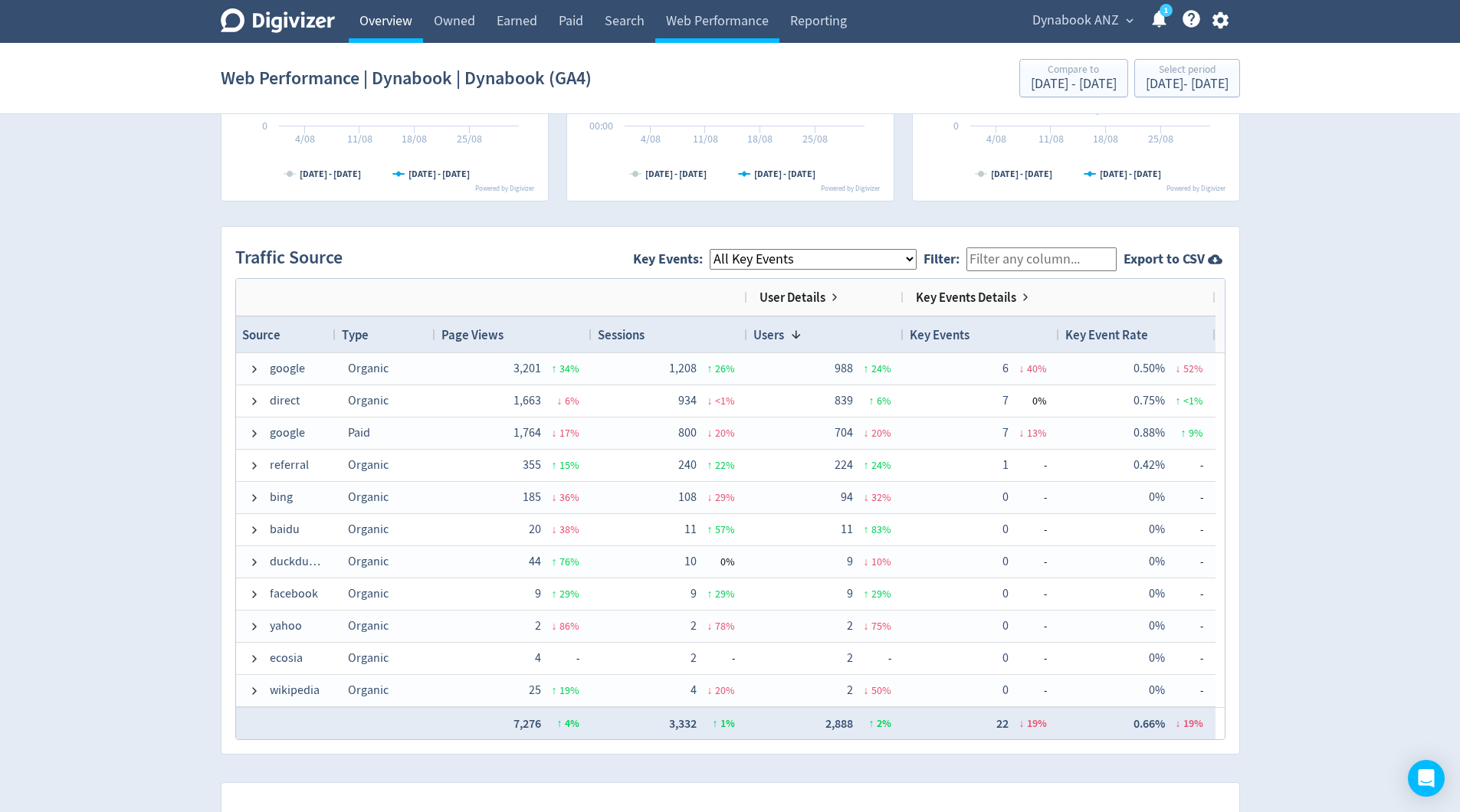
click at [401, 19] on link "Overview" at bounding box center [386, 21] width 75 height 43
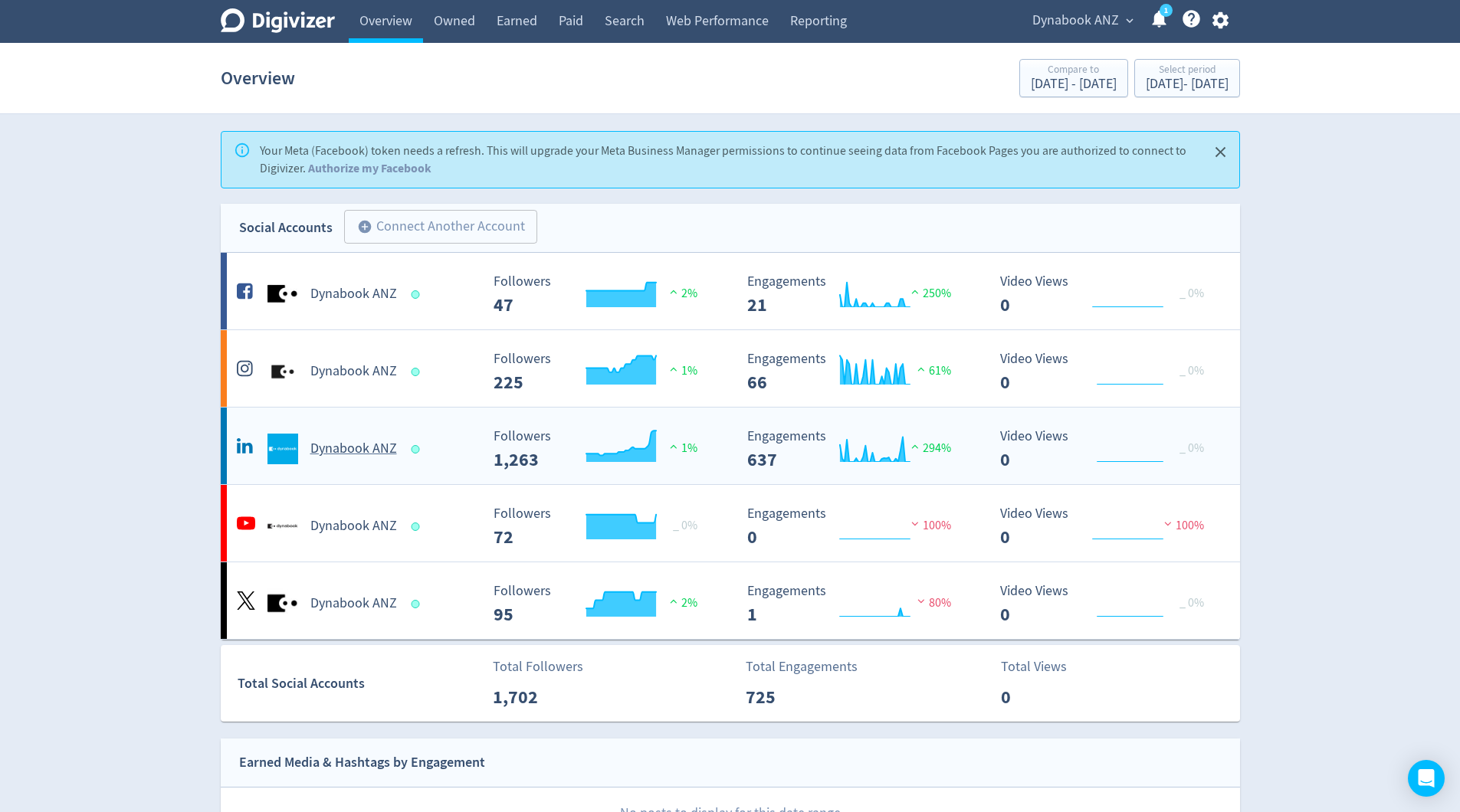
click at [349, 463] on div "Dynabook ANZ" at bounding box center [357, 449] width 247 height 31
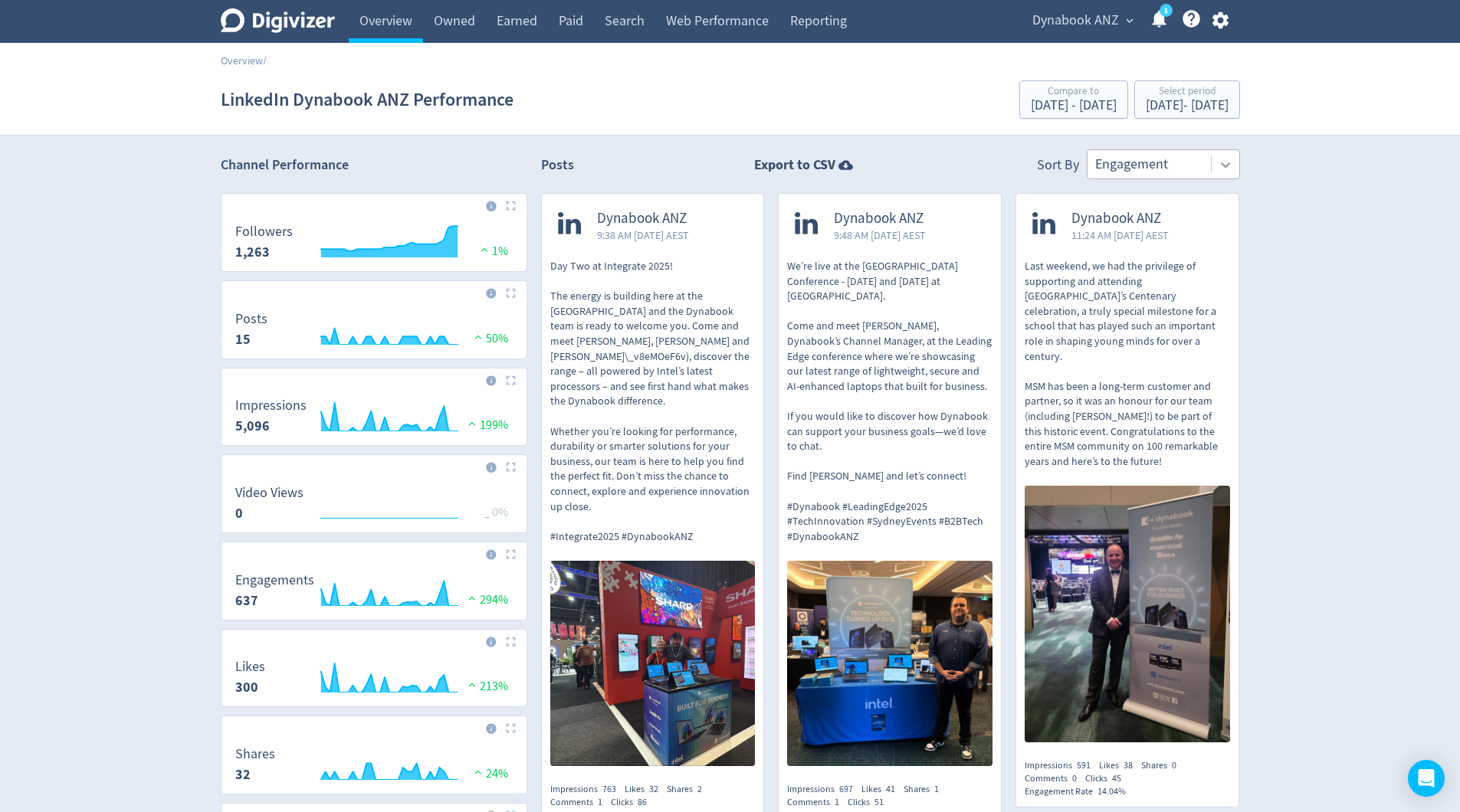
click at [1221, 170] on icon at bounding box center [1225, 165] width 15 height 15
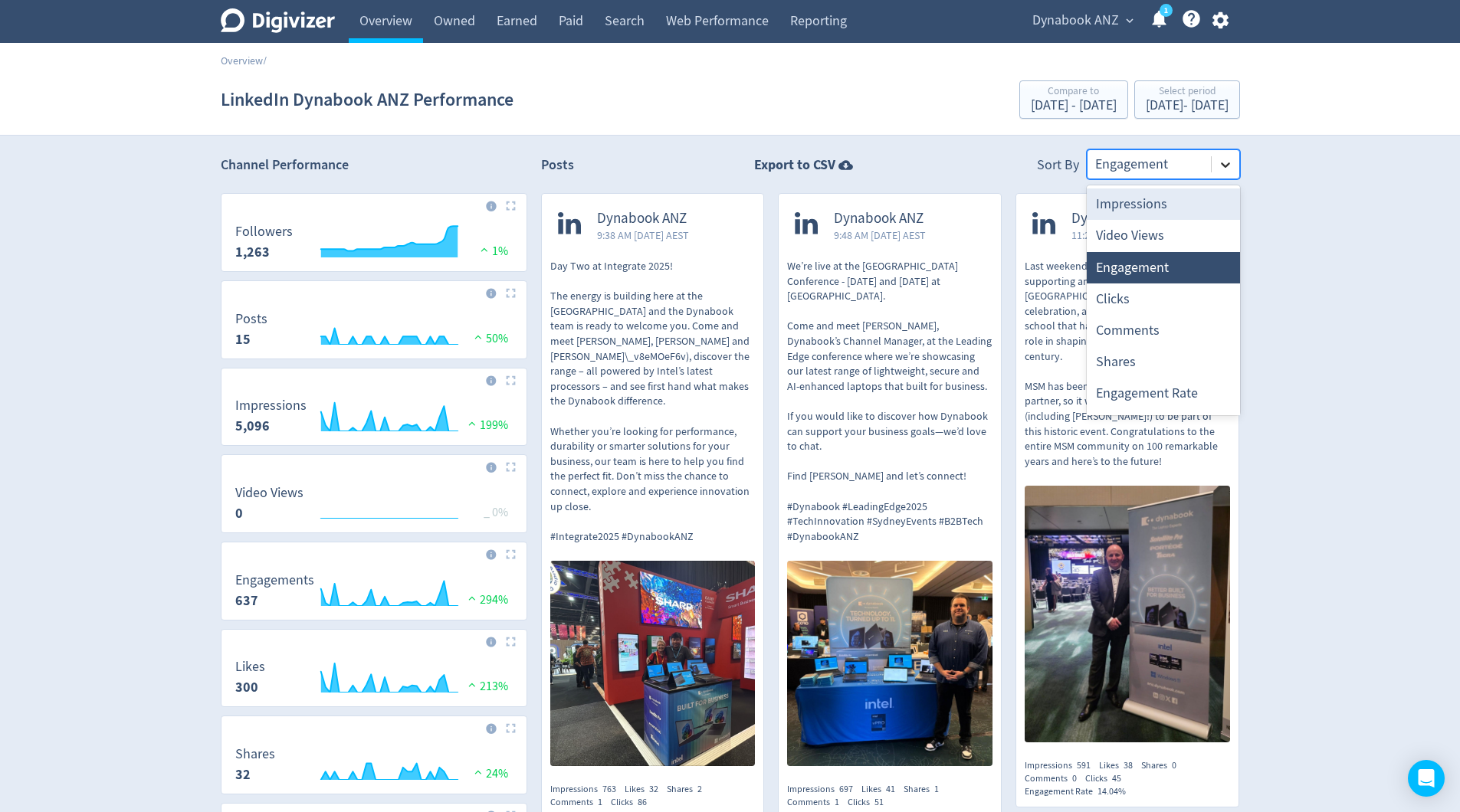
click at [1224, 159] on icon at bounding box center [1225, 165] width 15 height 15
click at [1161, 210] on div "Impressions" at bounding box center [1163, 204] width 153 height 32
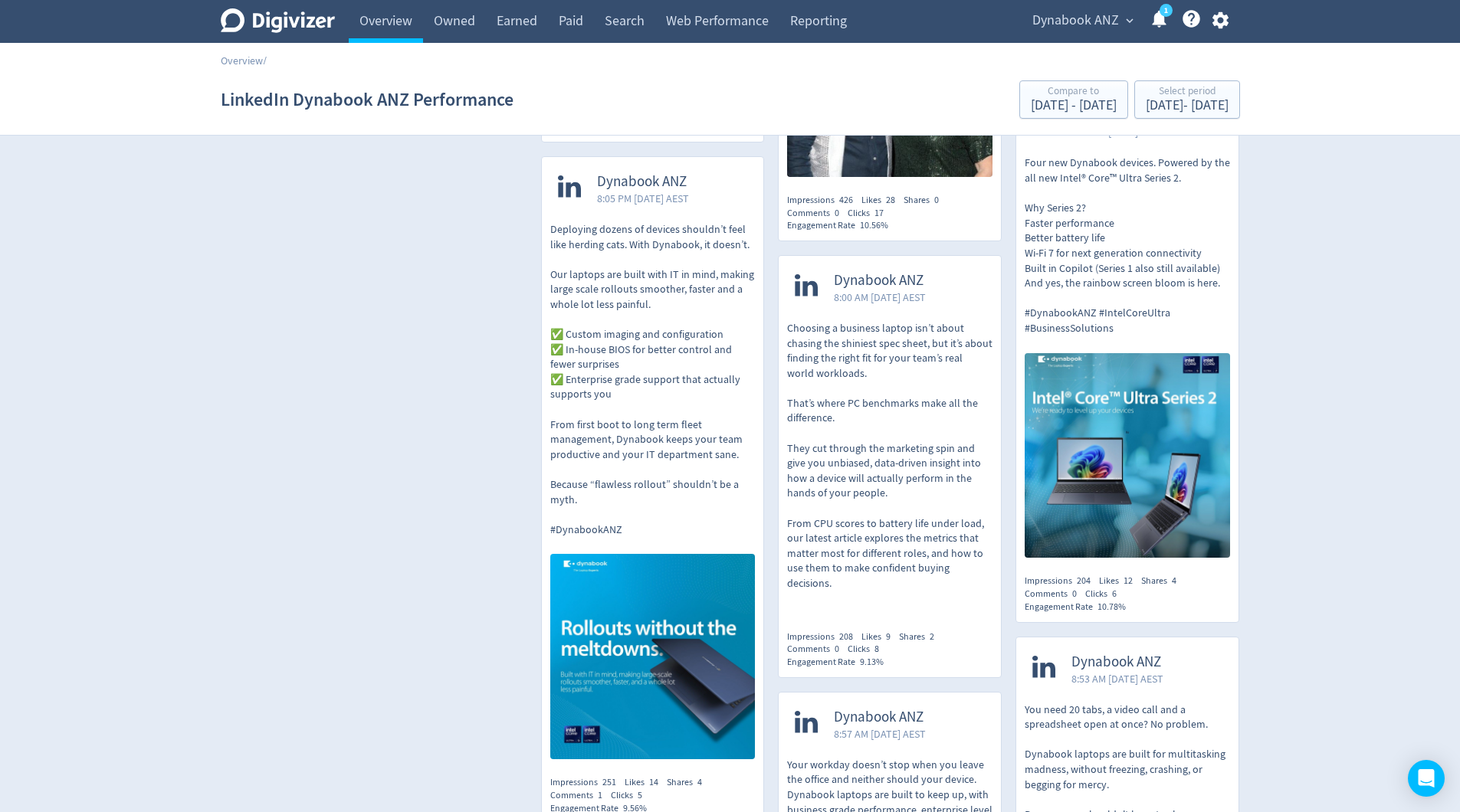
scroll to position [1242, 0]
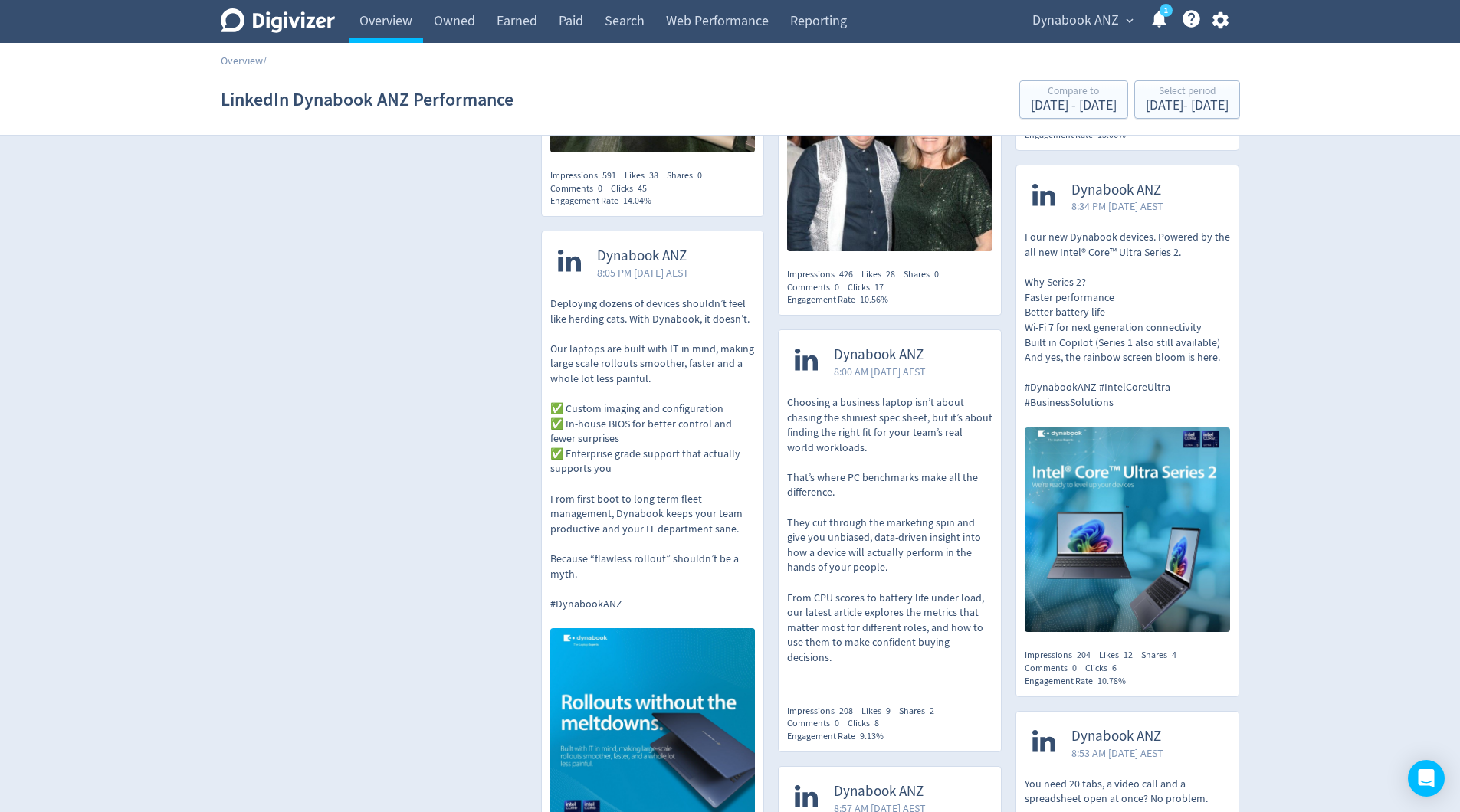
click at [909, 544] on p "Choosing a business laptop isn’t about chasing the shiniest spec sheet, but it’…" at bounding box center [890, 530] width 205 height 270
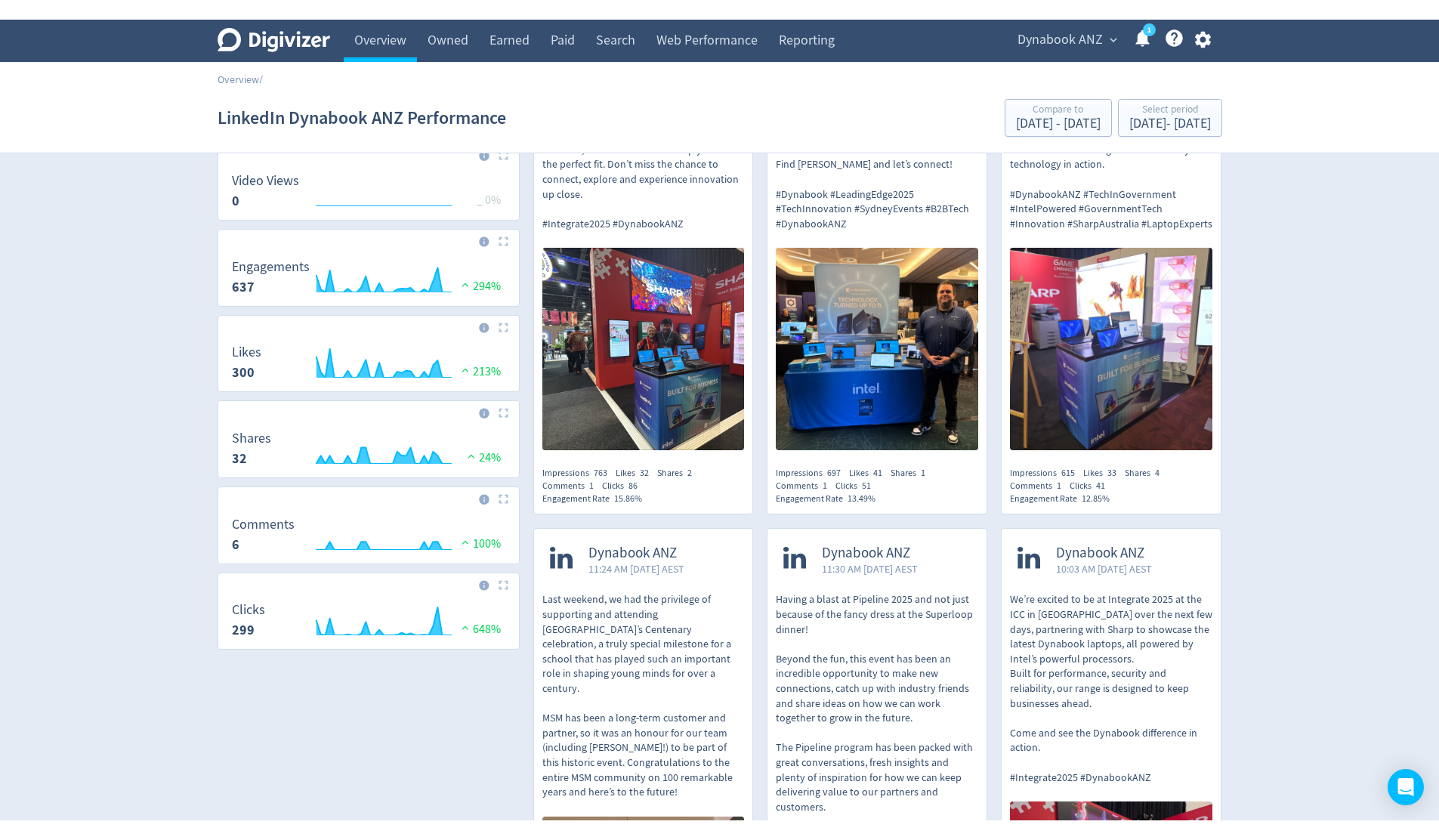
scroll to position [124, 0]
